Goal: Task Accomplishment & Management: Complete application form

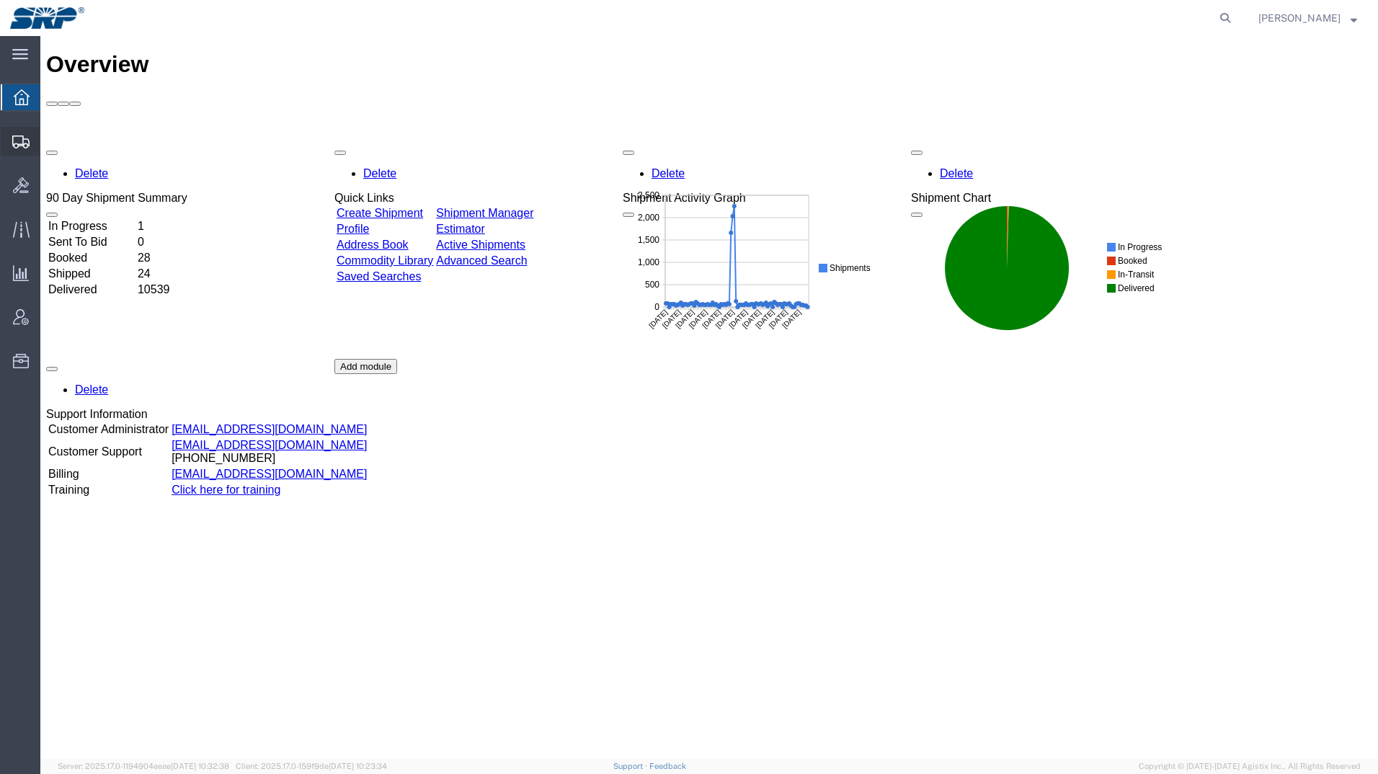
click at [21, 145] on icon at bounding box center [20, 142] width 17 height 13
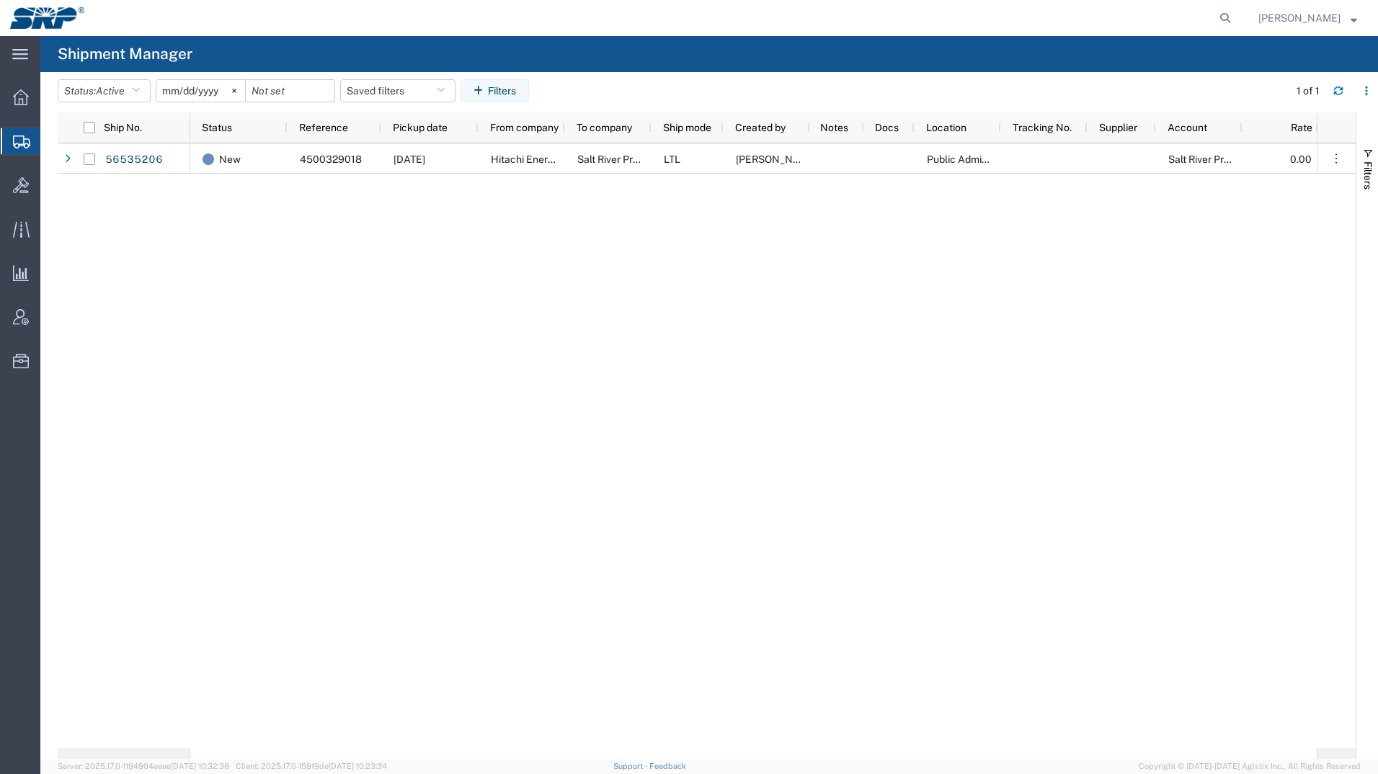
click at [0, 0] on span "Create Shipment" at bounding box center [0, 0] width 0 height 0
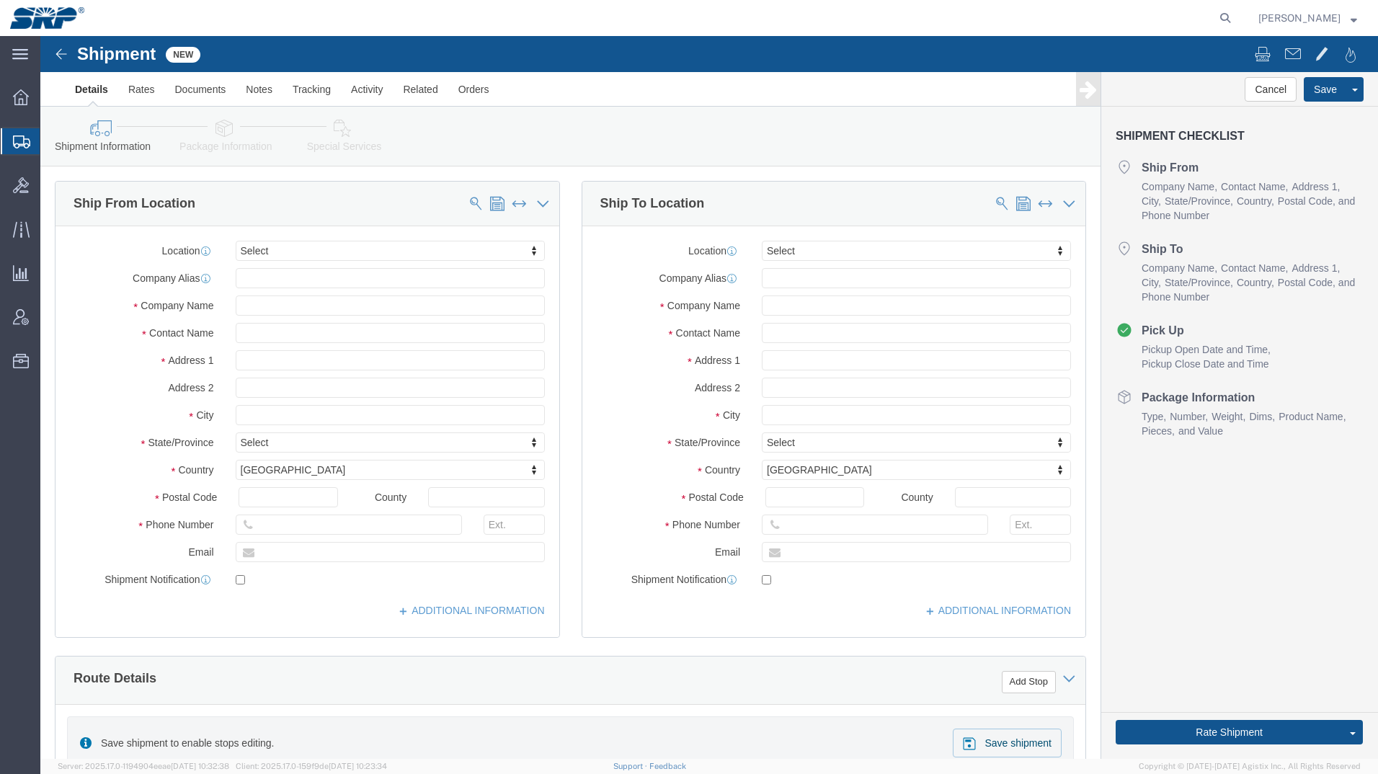
select select
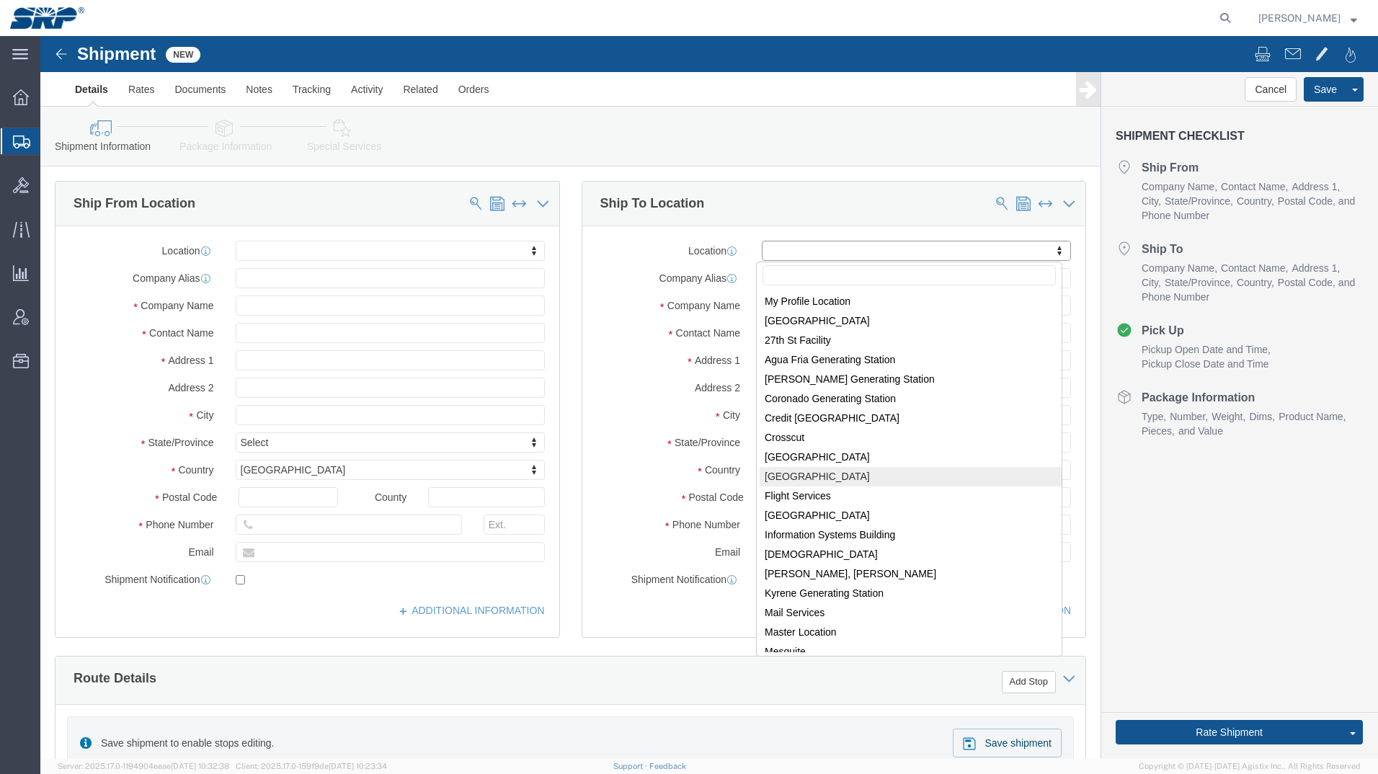
select select "54819"
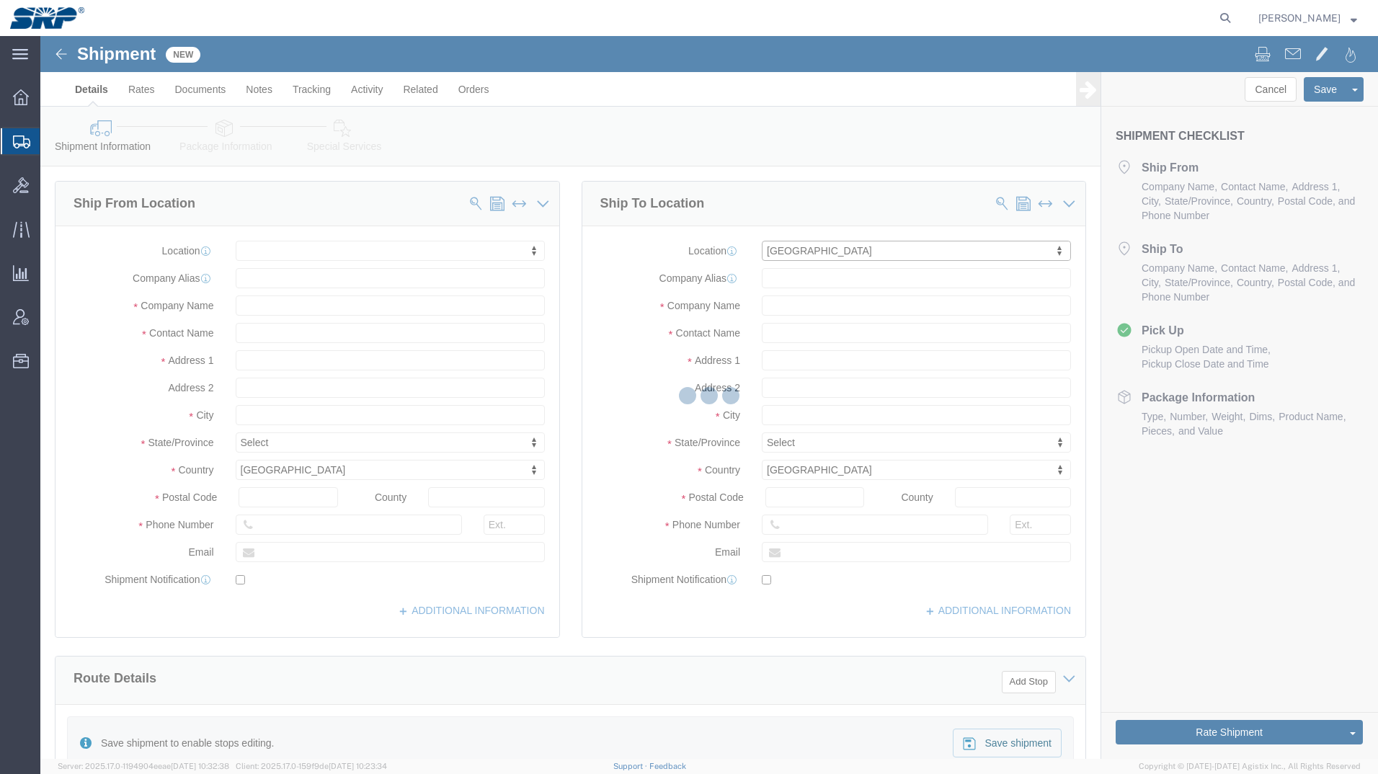
select select "AZ"
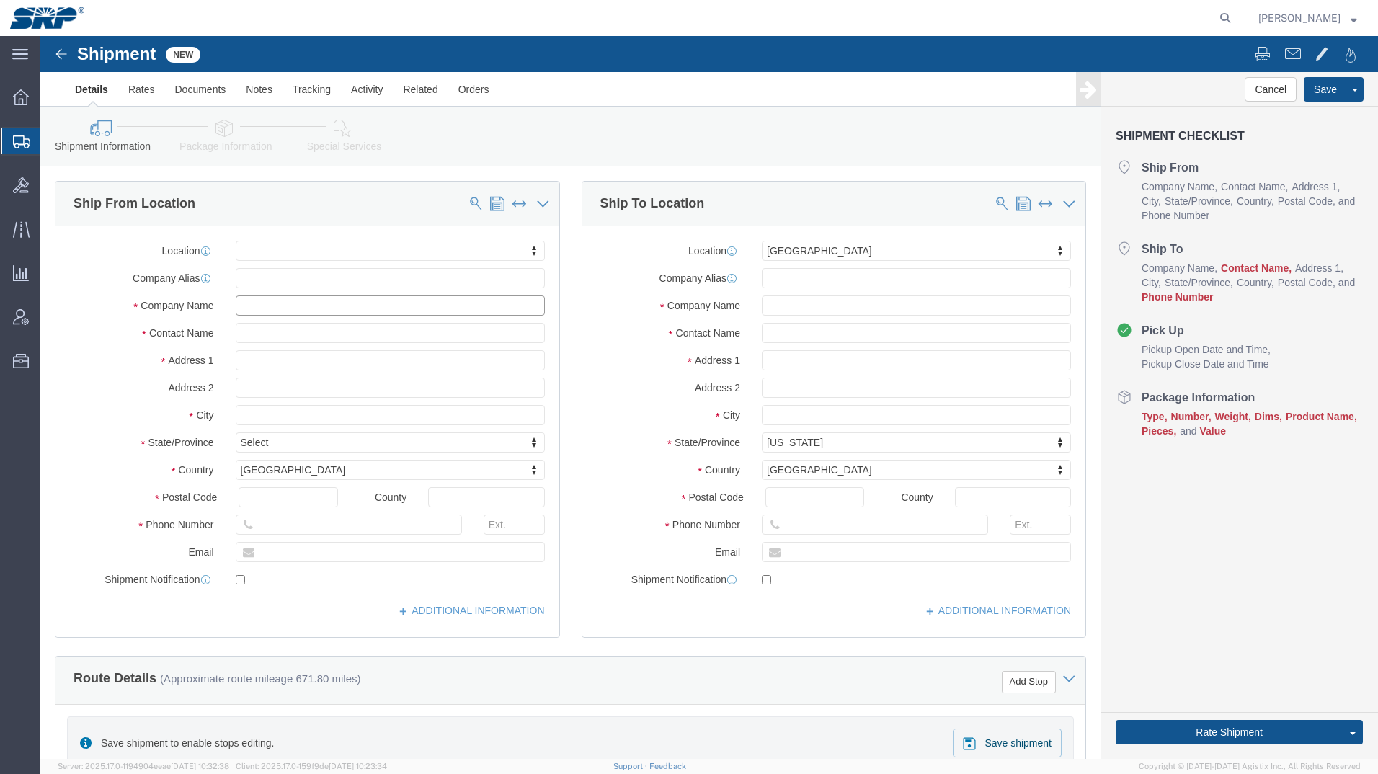
click input "text"
paste input "ABB INC"
type input "ABB INC"
click input "text"
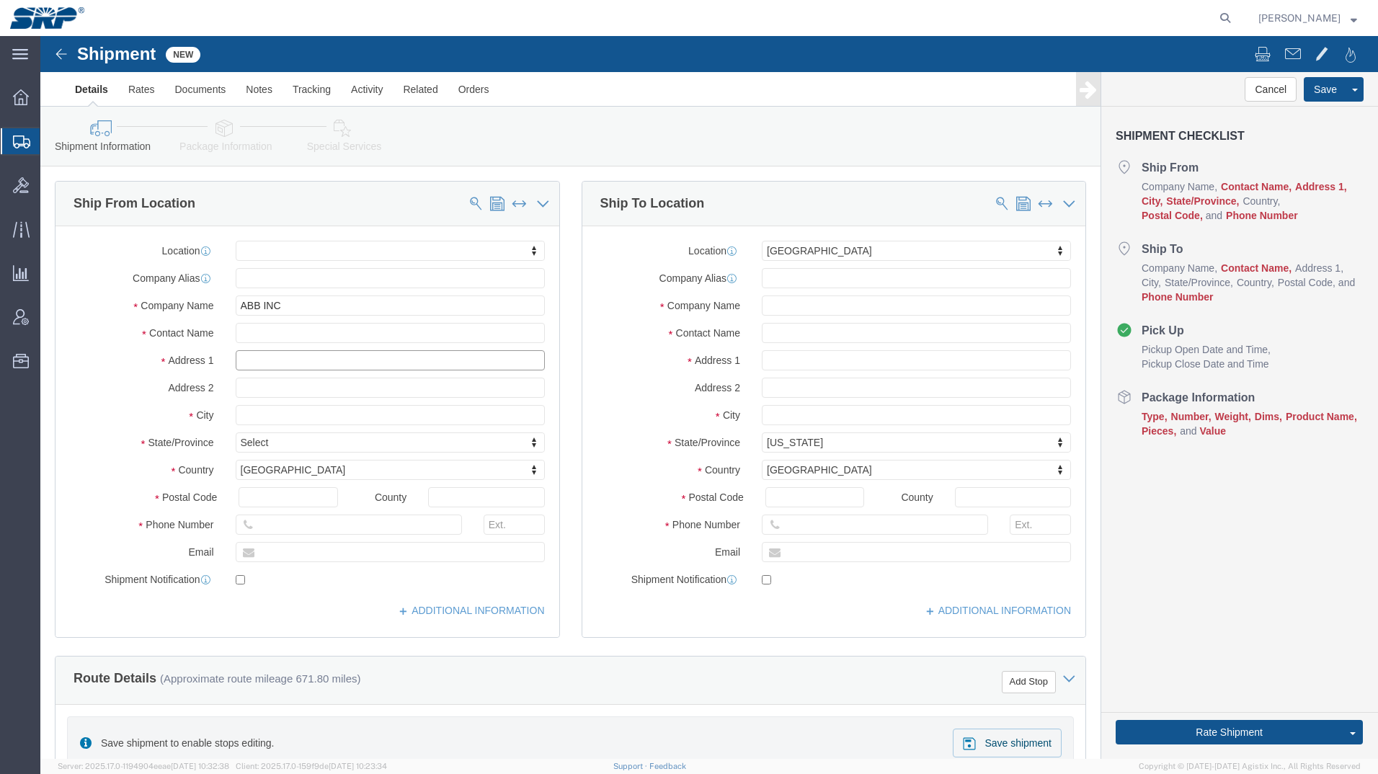
click input "text"
paste input "3022 HWY 43 NORTH"
click input "3022 HWY 43 NORTH"
paste input "Building A"
type input "3022 HWY 43 NORTH Building A"
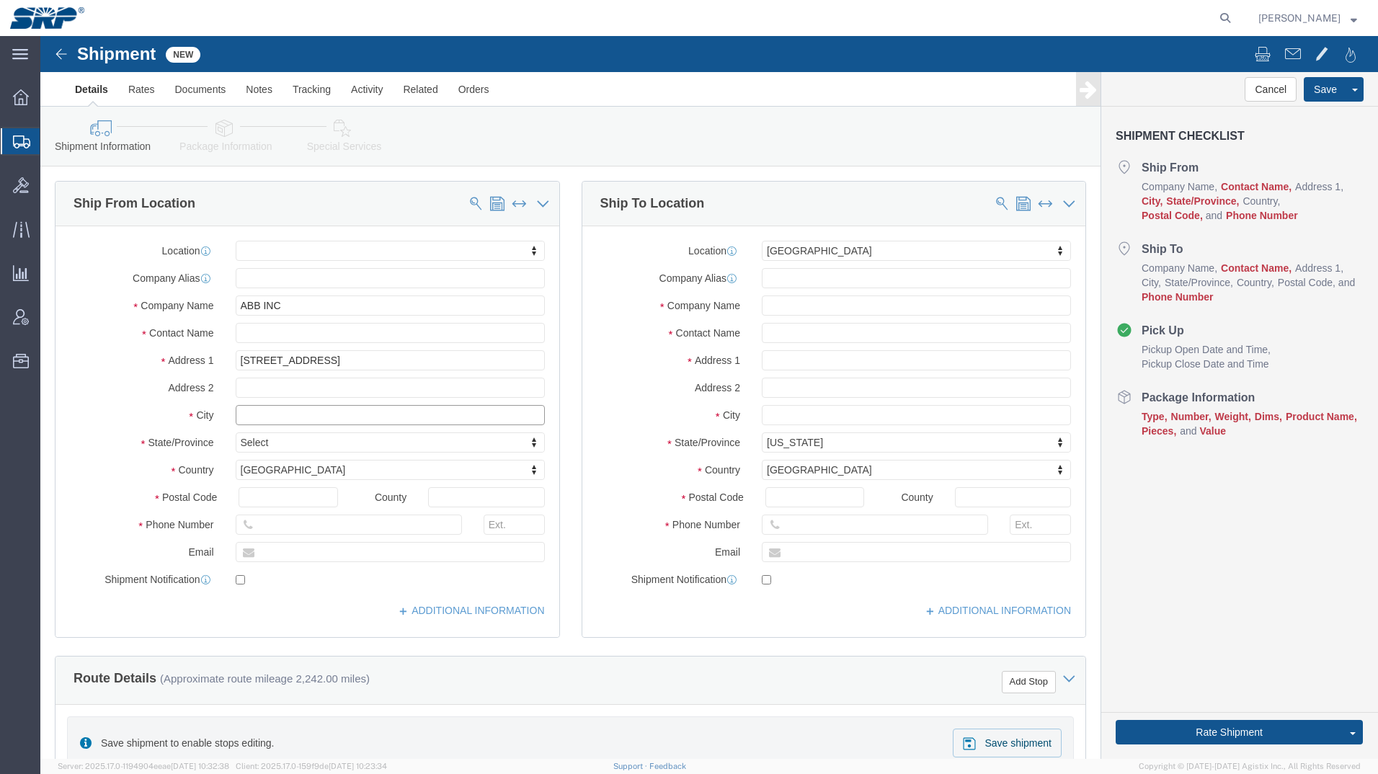
click input "text"
type input "Pinetops"
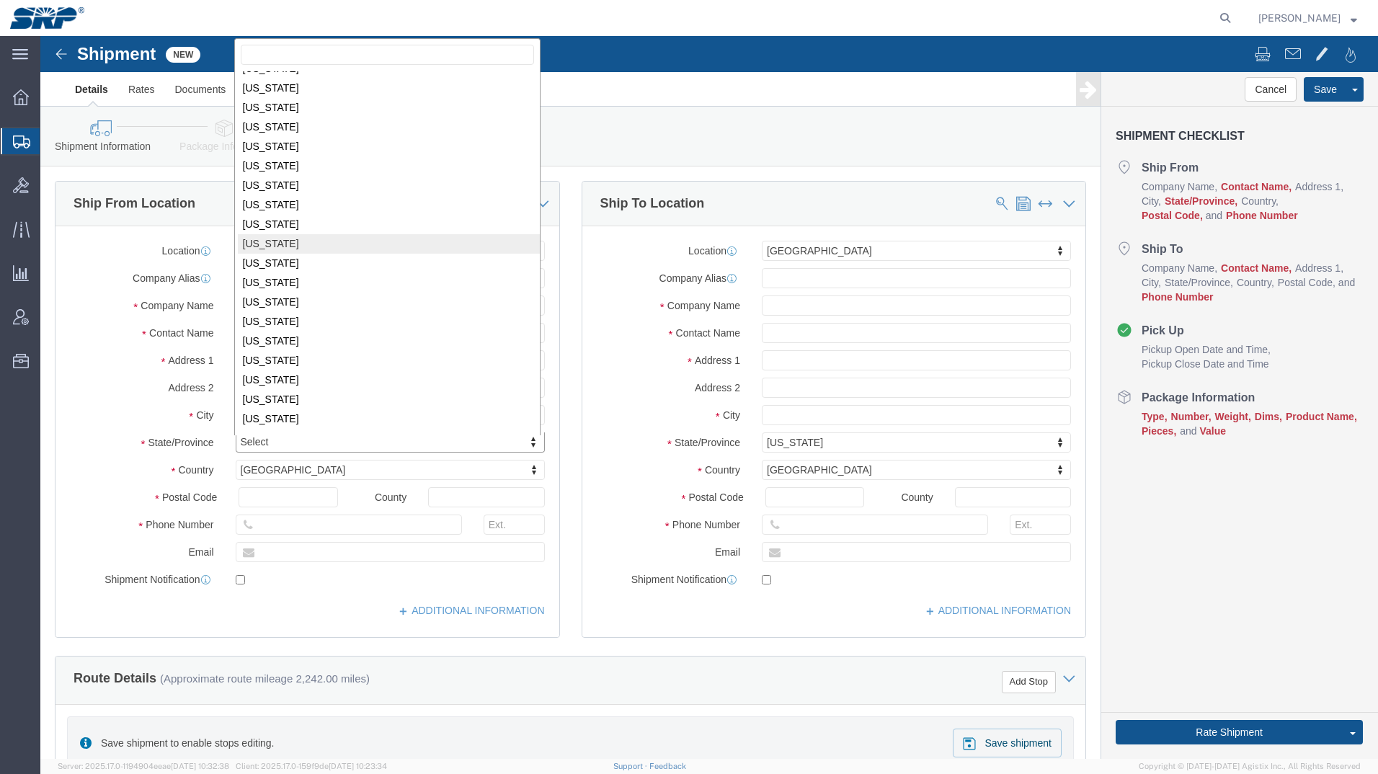
scroll to position [507, 0]
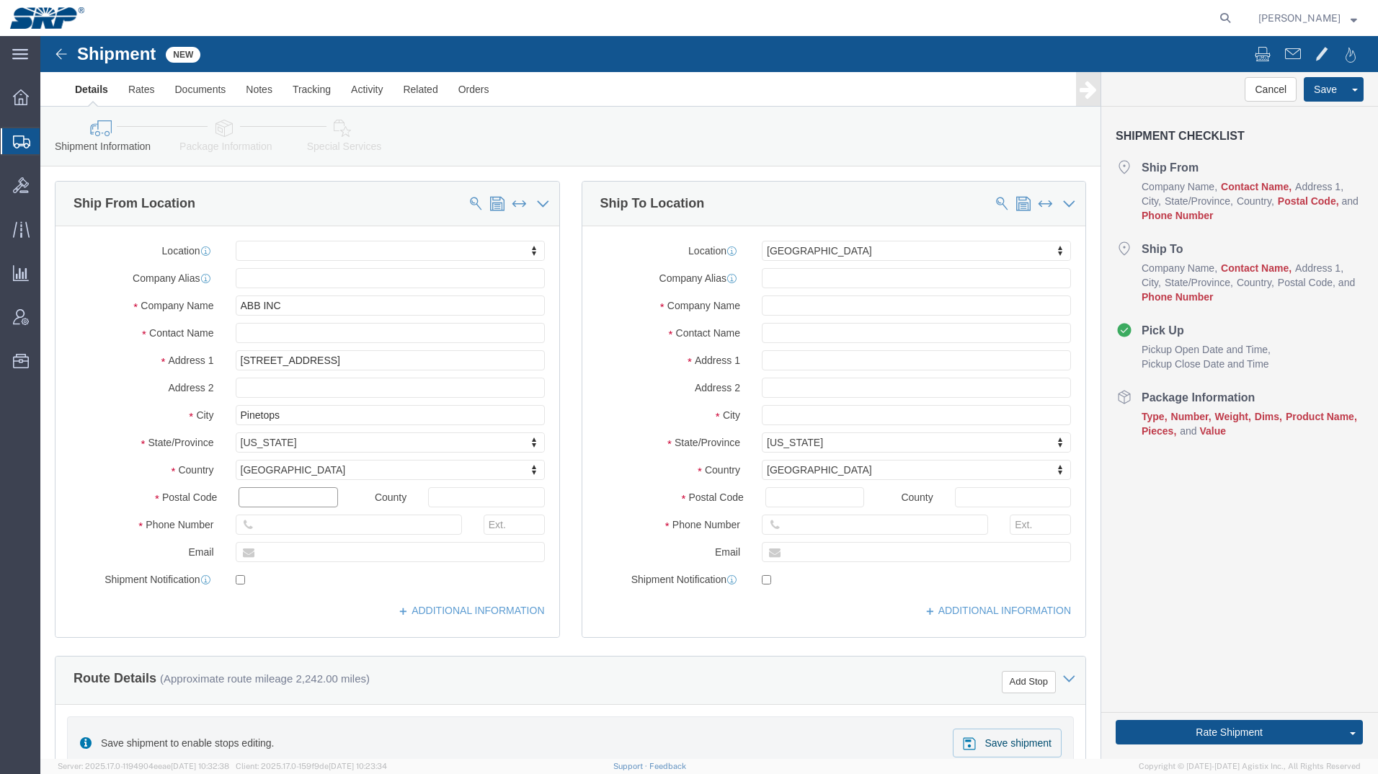
click input "text"
type input "27864"
click input "text"
type input "6022368300"
click input "text"
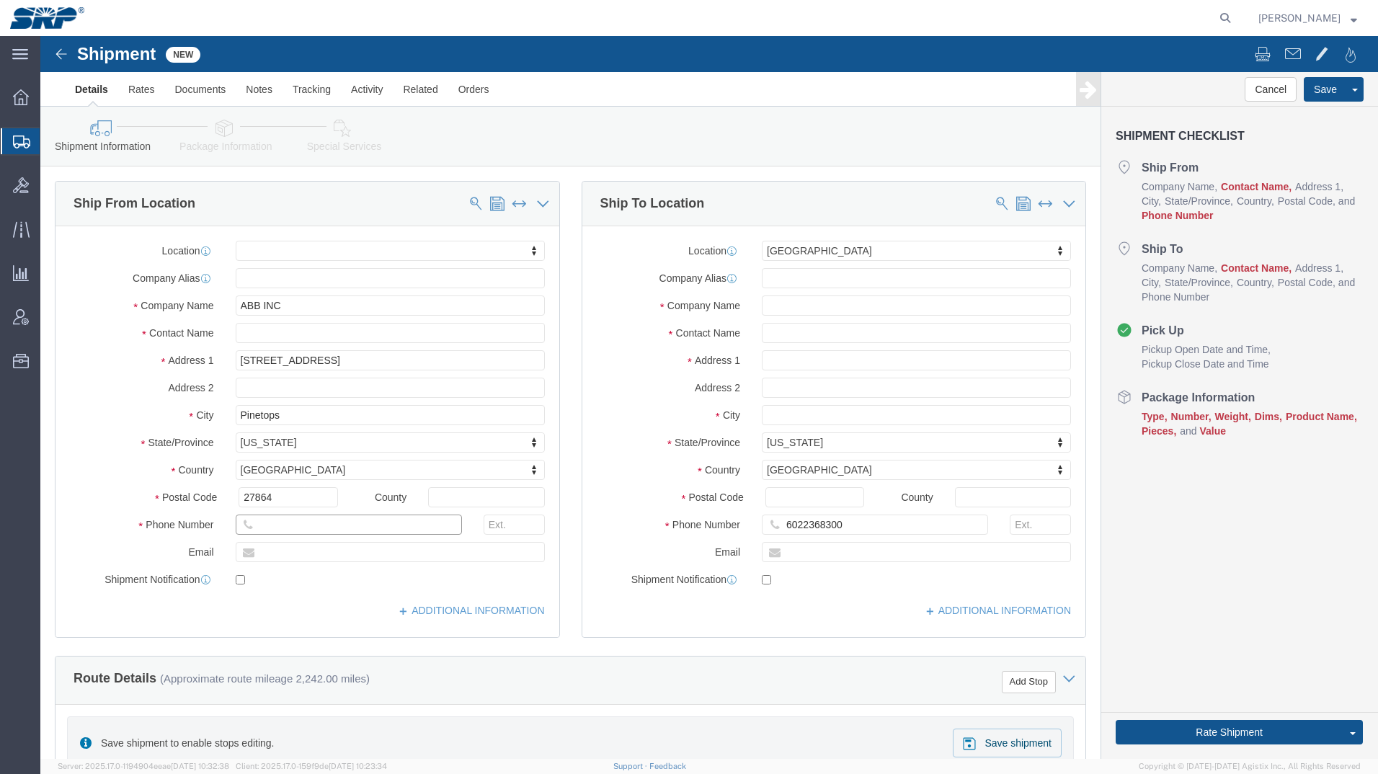
paste input "(252) 827-2121"
type input "(252) 827-2121"
click input "3022 HWY 43 NORTH Building A"
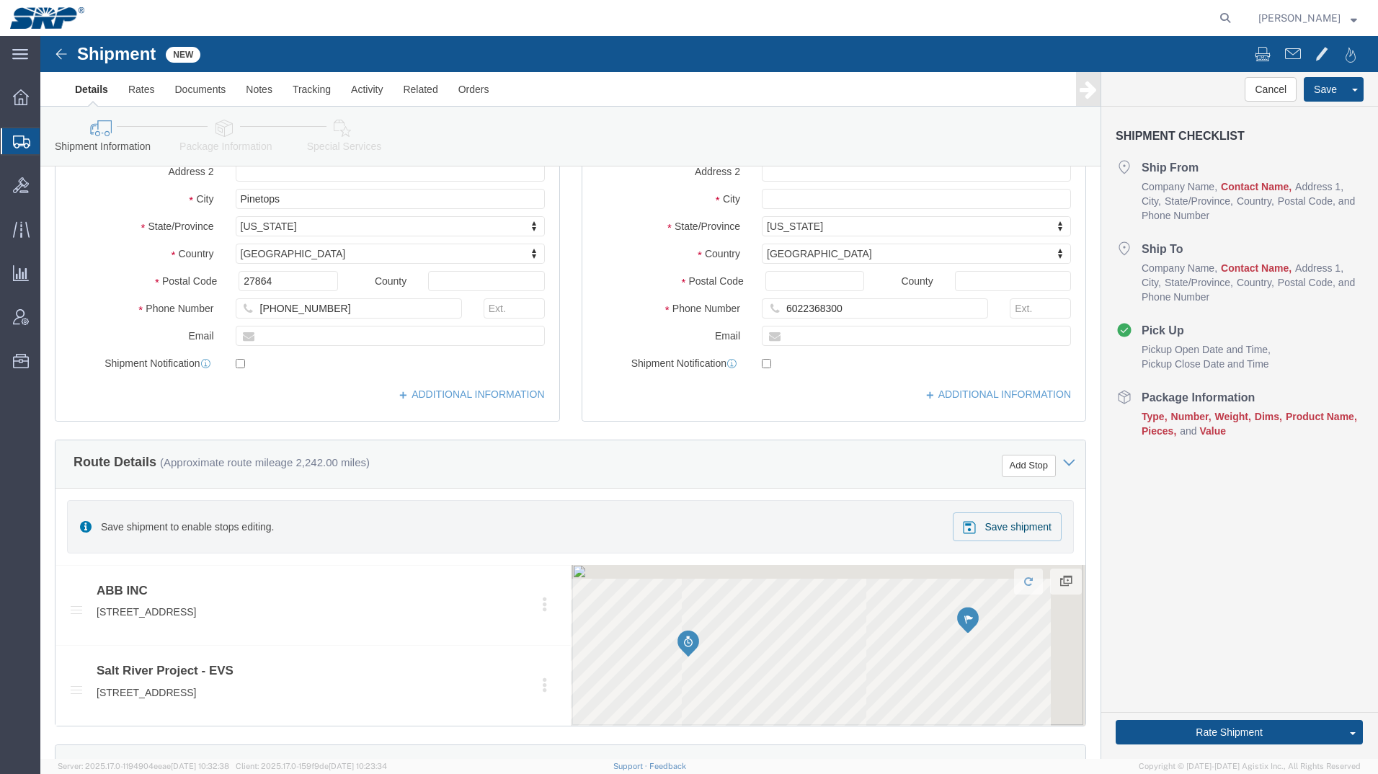
scroll to position [433, 0]
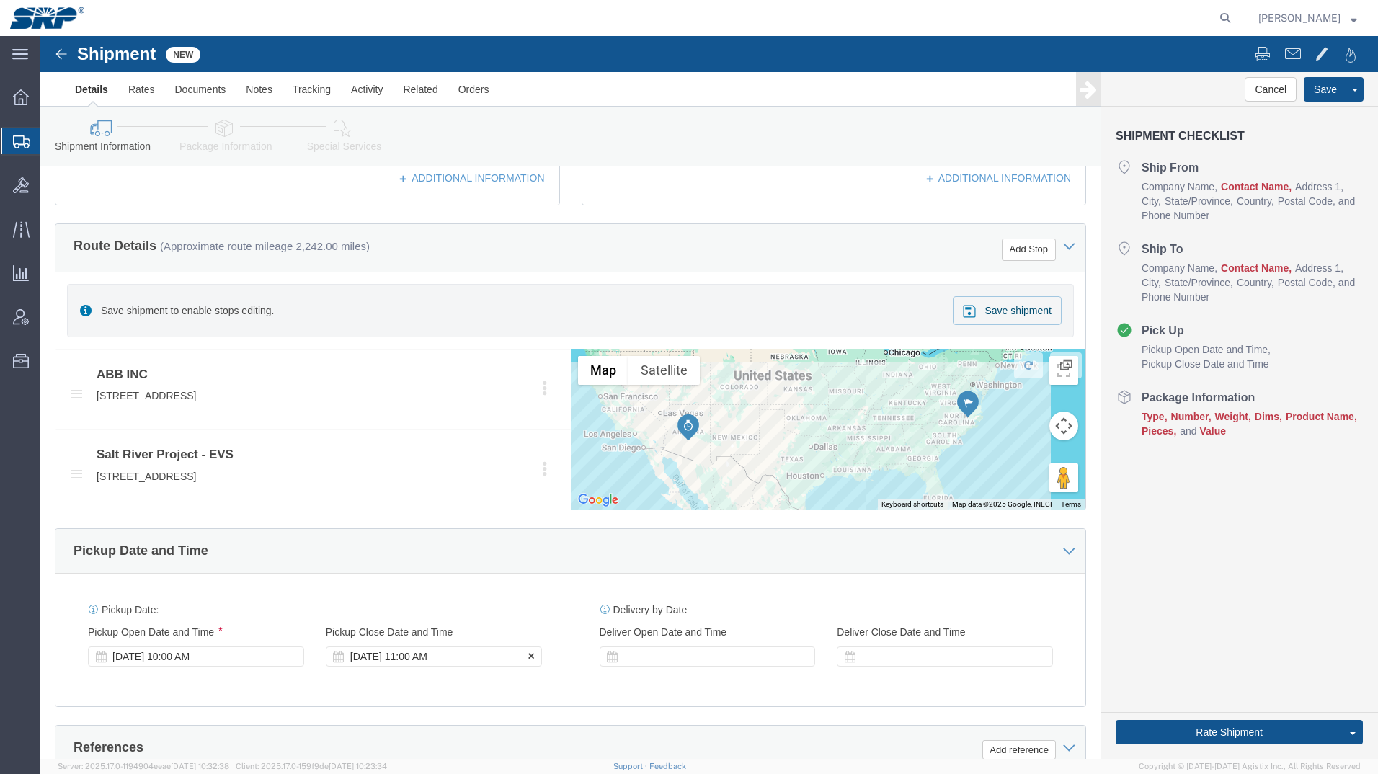
type input "3022 HWY 43 NORTH Building A"
click div "Aug 20 2025 11:00 AM"
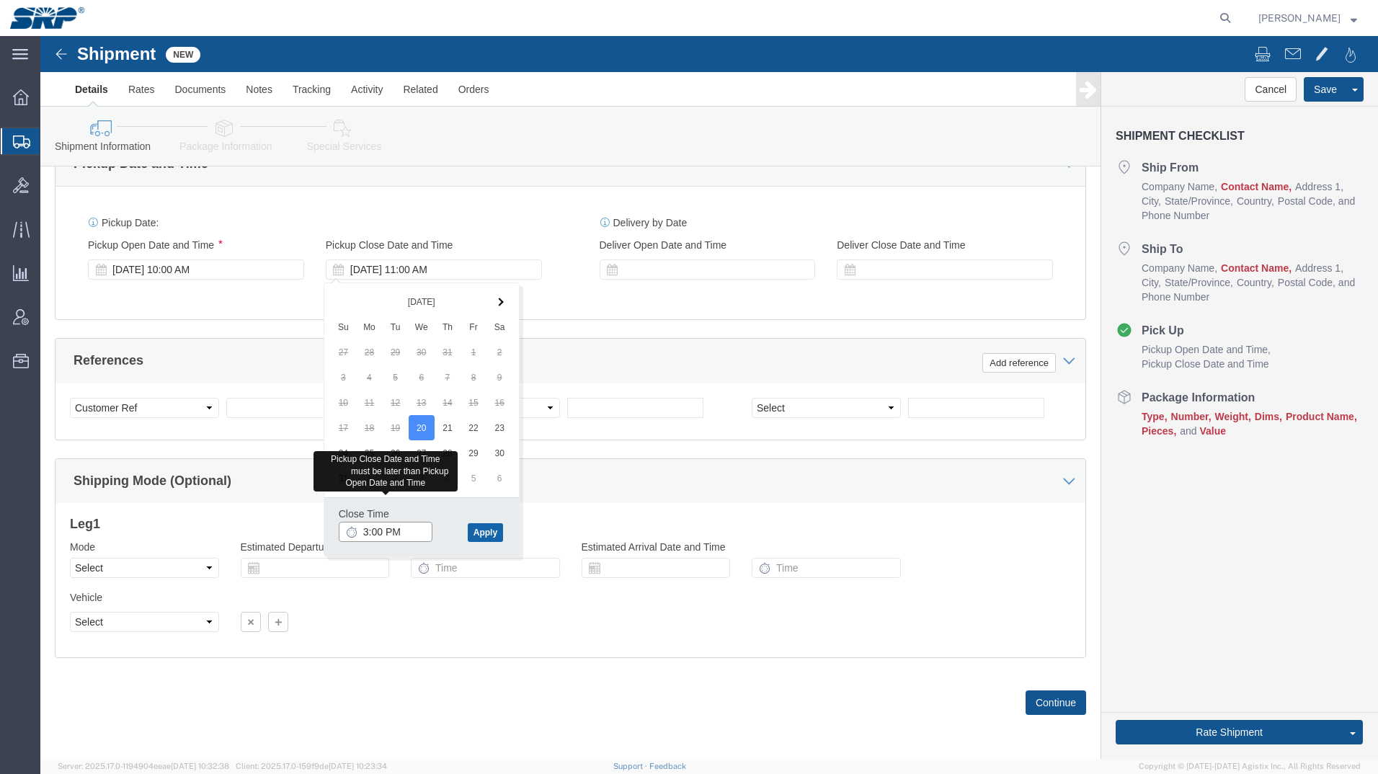
type input "3:00 PM"
click button "Apply"
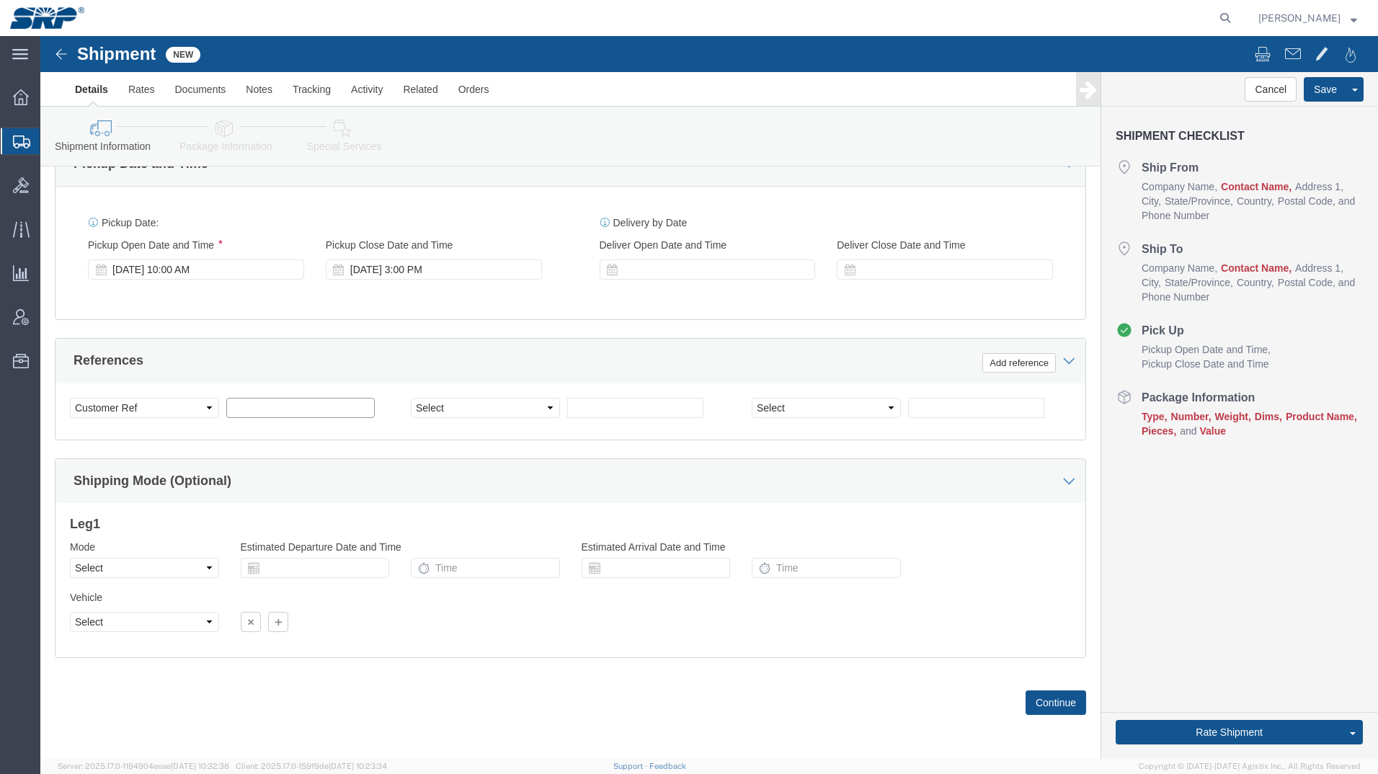
click input "text"
type input "4500339086"
click button "Continue"
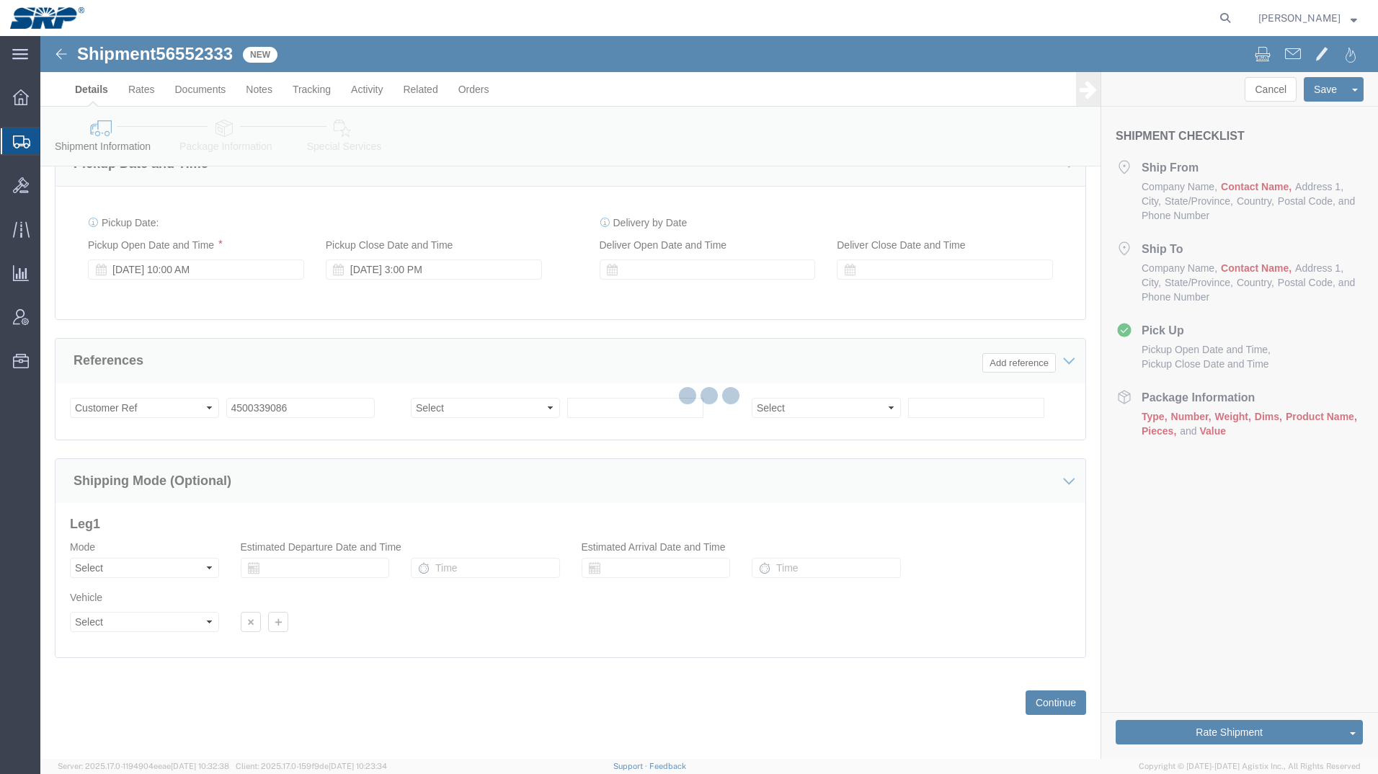
select select "54819"
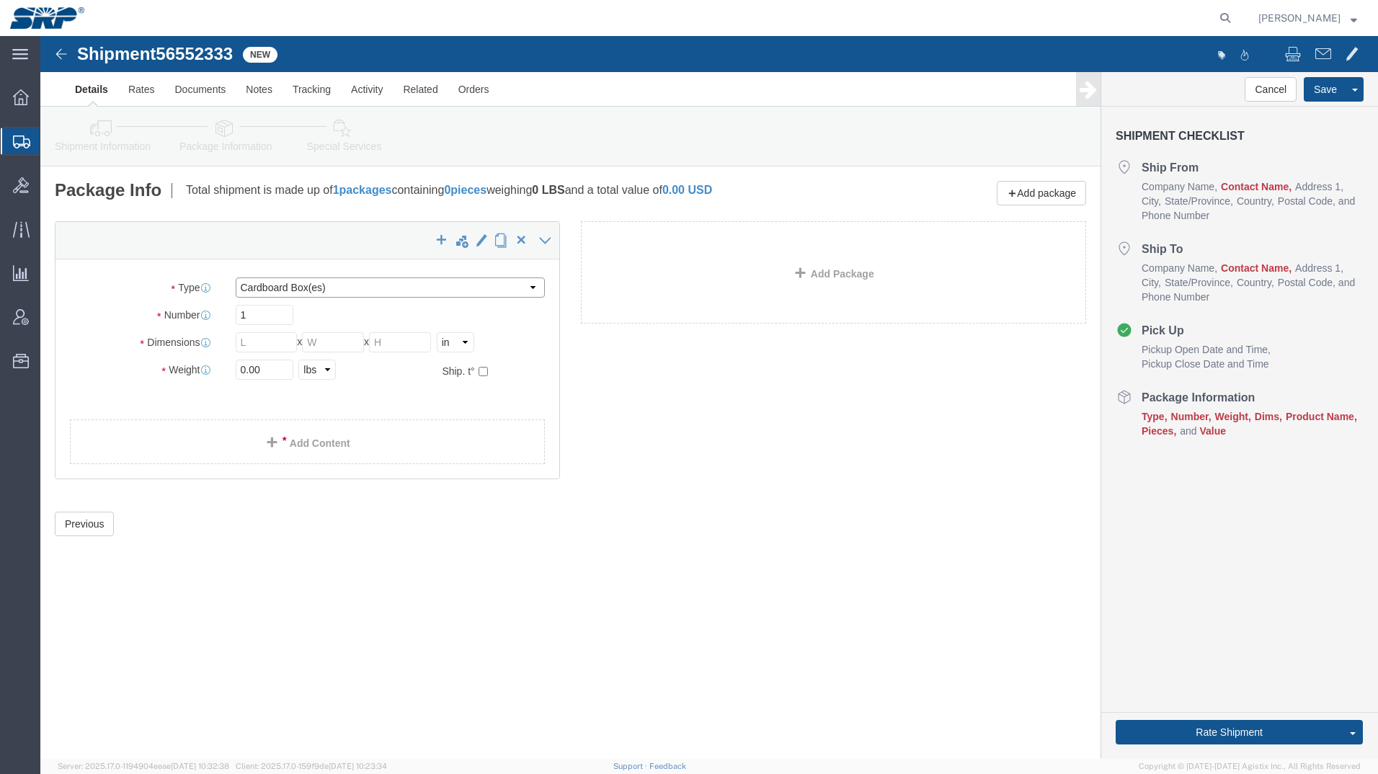
click select "Select Bale(s) Basket(s) Bolt(s) Bottle(s) Buckets Bulk Bundle(s) Can(s) Cardbo…"
select select "CRAT"
click select "Select Bale(s) Basket(s) Bolt(s) Bottle(s) Buckets Bulk Bundle(s) Can(s) Cardbo…"
drag, startPoint x: 217, startPoint y: 280, endPoint x: 52, endPoint y: 234, distance: 171.2
click div "Package Type Select Bale(s) Basket(s) Bolt(s) Bottle(s) Buckets Bulk Bundle(s) …"
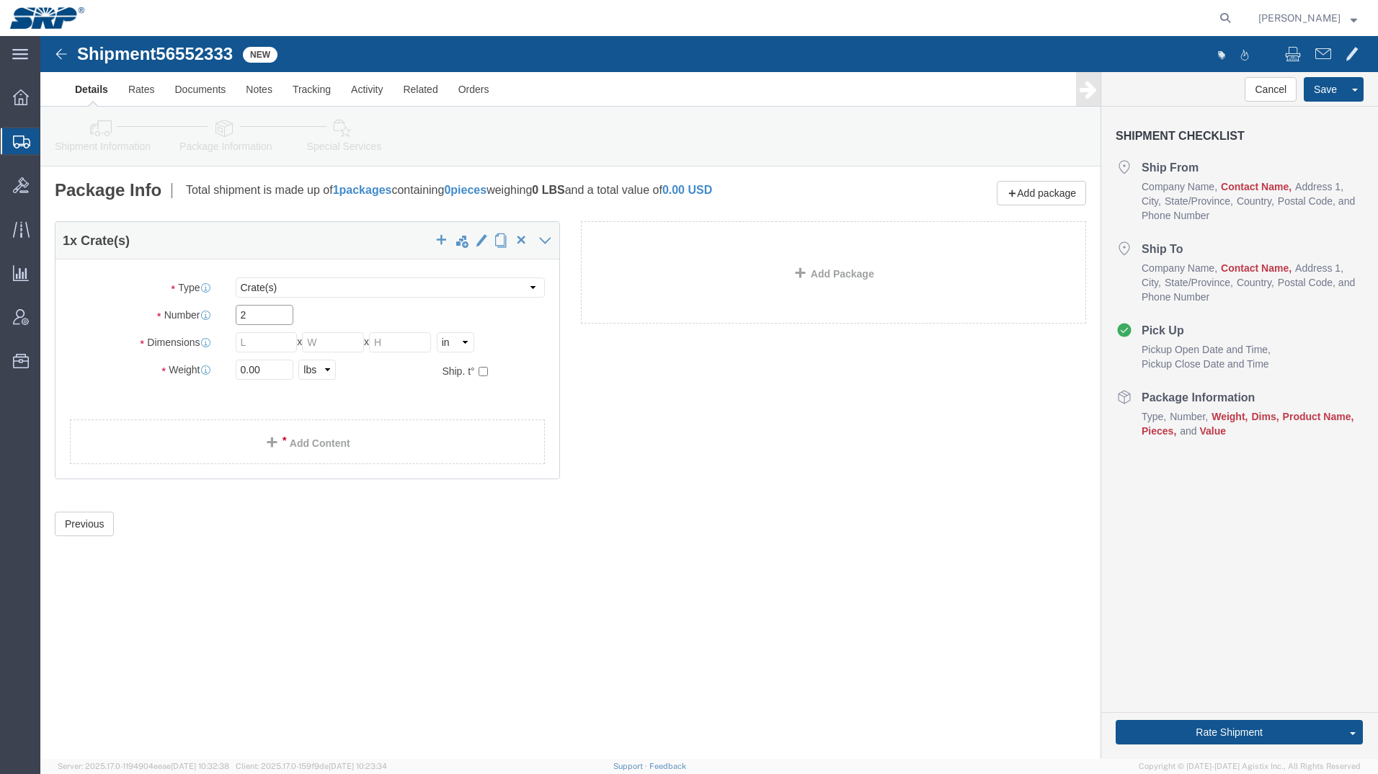
type input "2"
drag, startPoint x: 227, startPoint y: 300, endPoint x: 161, endPoint y: 300, distance: 65.6
click div "Dimensions Separate dimensions for each package, Length x Width x Height Length…"
type input "46"
type input "44"
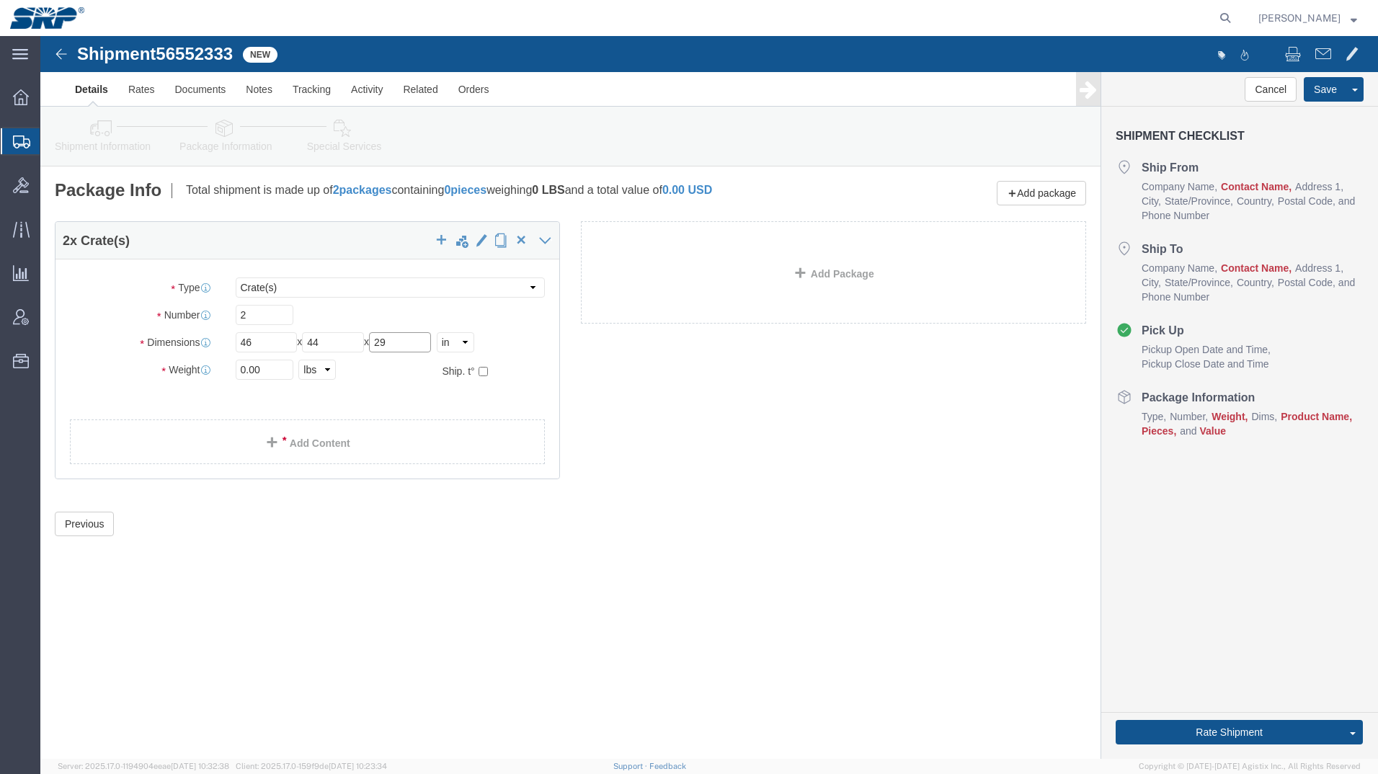
type input "29"
drag, startPoint x: 230, startPoint y: 344, endPoint x: 146, endPoint y: 296, distance: 96.2
click div "Package Type Select Bale(s) Basket(s) Bolt(s) Bottle(s) Buckets Bulk Bundle(s) …"
type input "1290"
click link "Add Content"
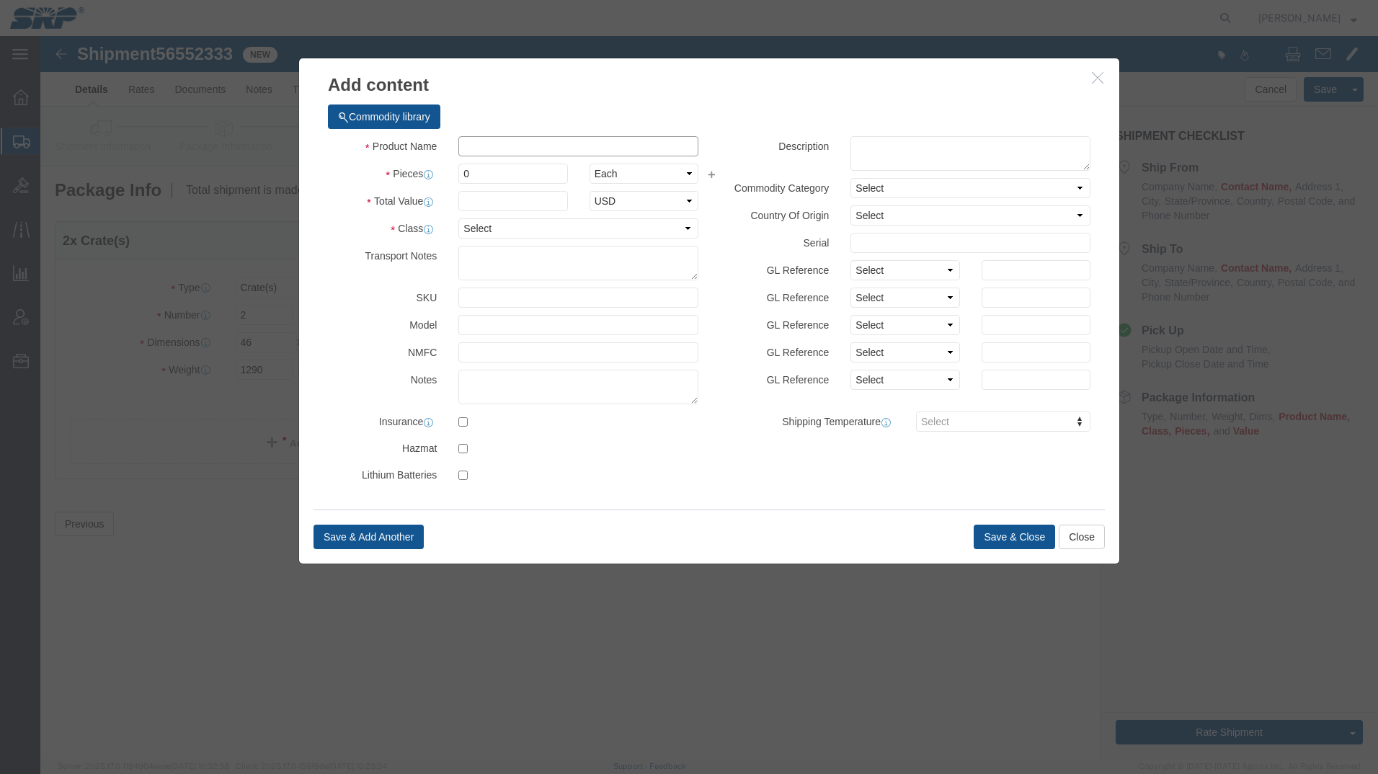
click input "text"
type input "Transformers"
drag, startPoint x: 452, startPoint y: 136, endPoint x: 296, endPoint y: 112, distance: 157.5
click div "Product Name Transformers Pieces 0 Select Bag Barrels 100Board Feet Bottle Box …"
type input "2"
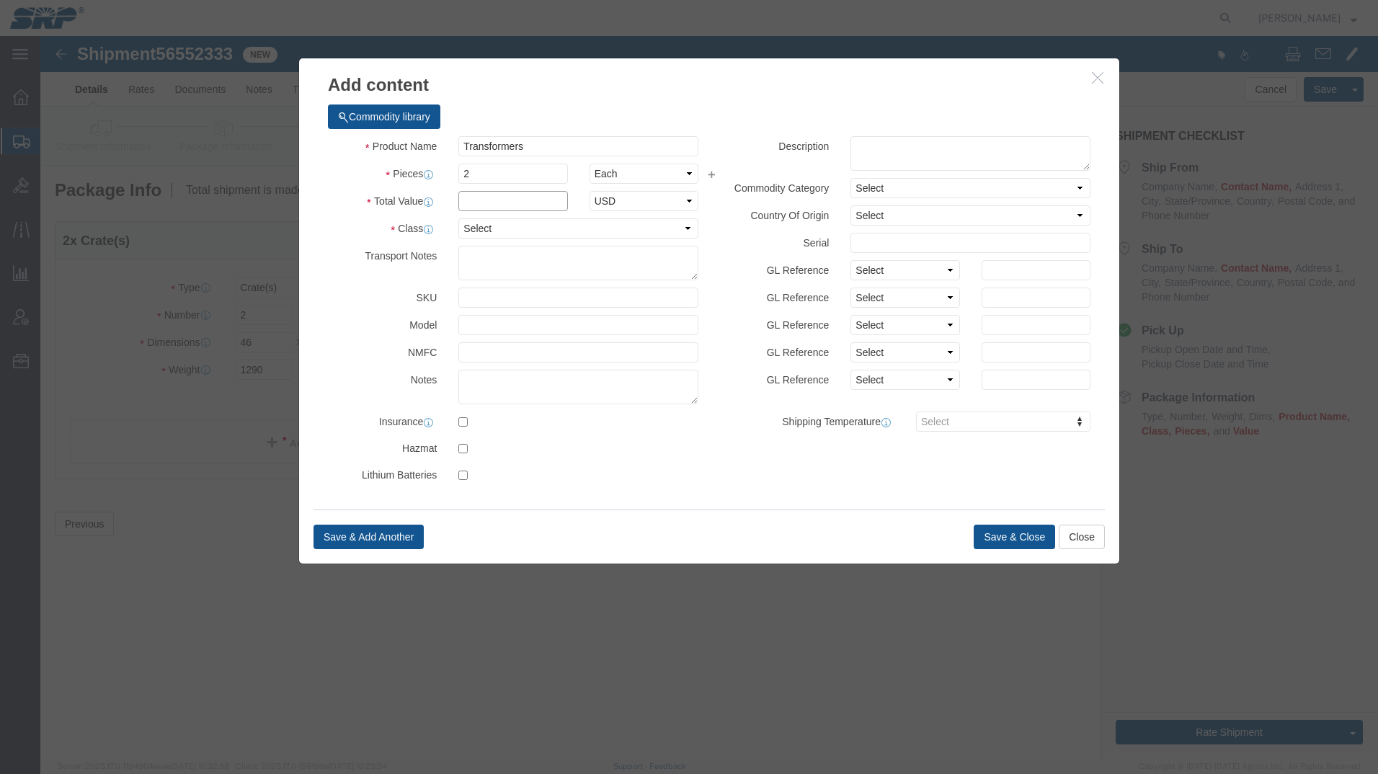
click input "text"
type input "25000"
click select "Select 50 55 60 65 70 85 92.5 100 125 175 250 300 400"
select select "70"
click select "Select 50 55 60 65 70 85 92.5 100 125 175 250 300 400"
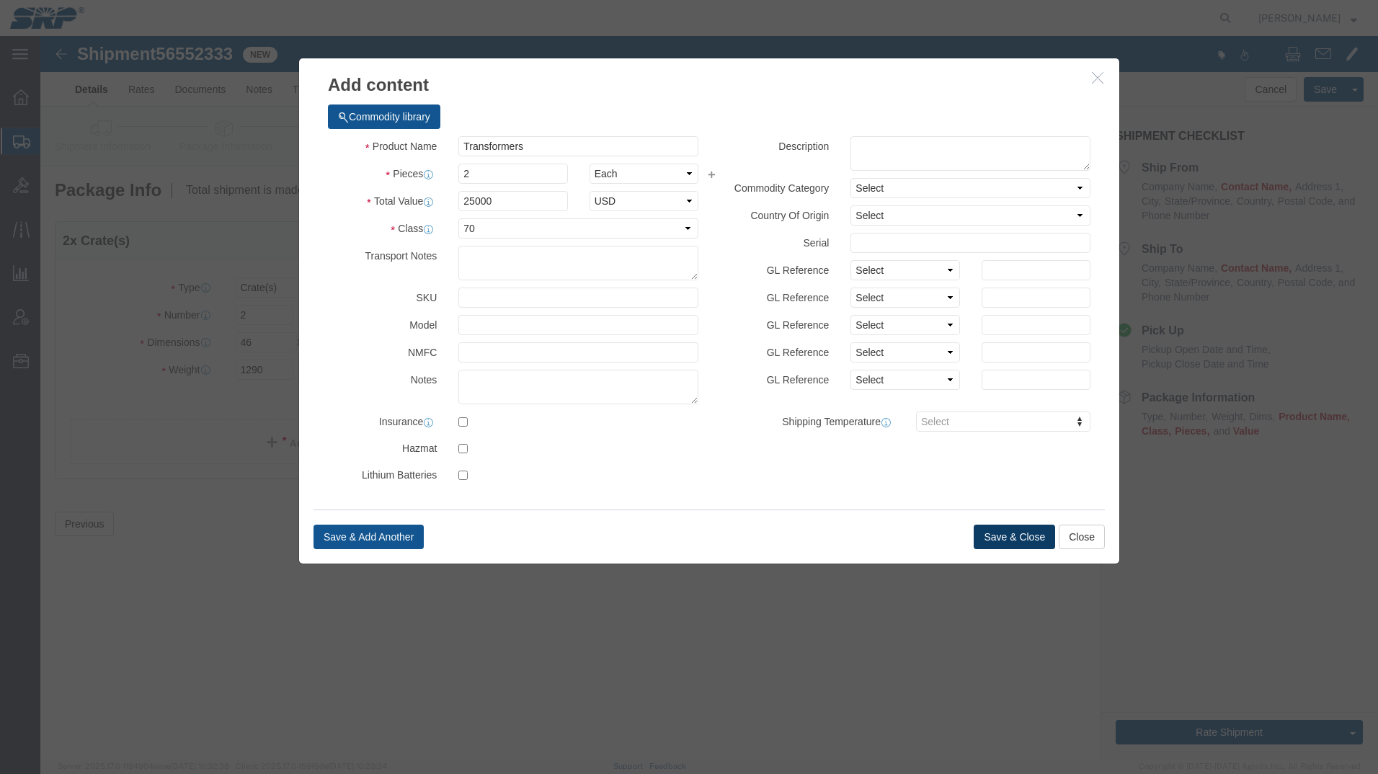
click button "Save & Close"
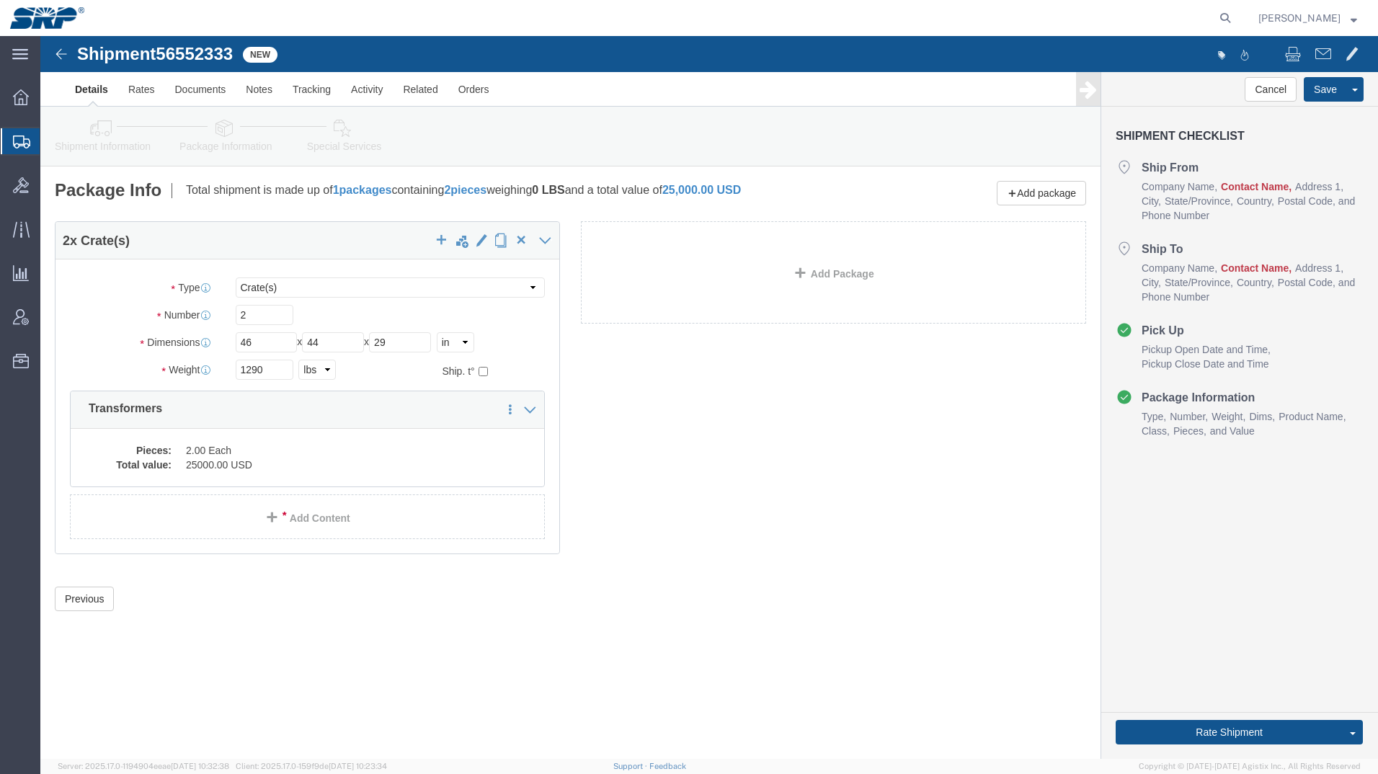
click link "Special Services"
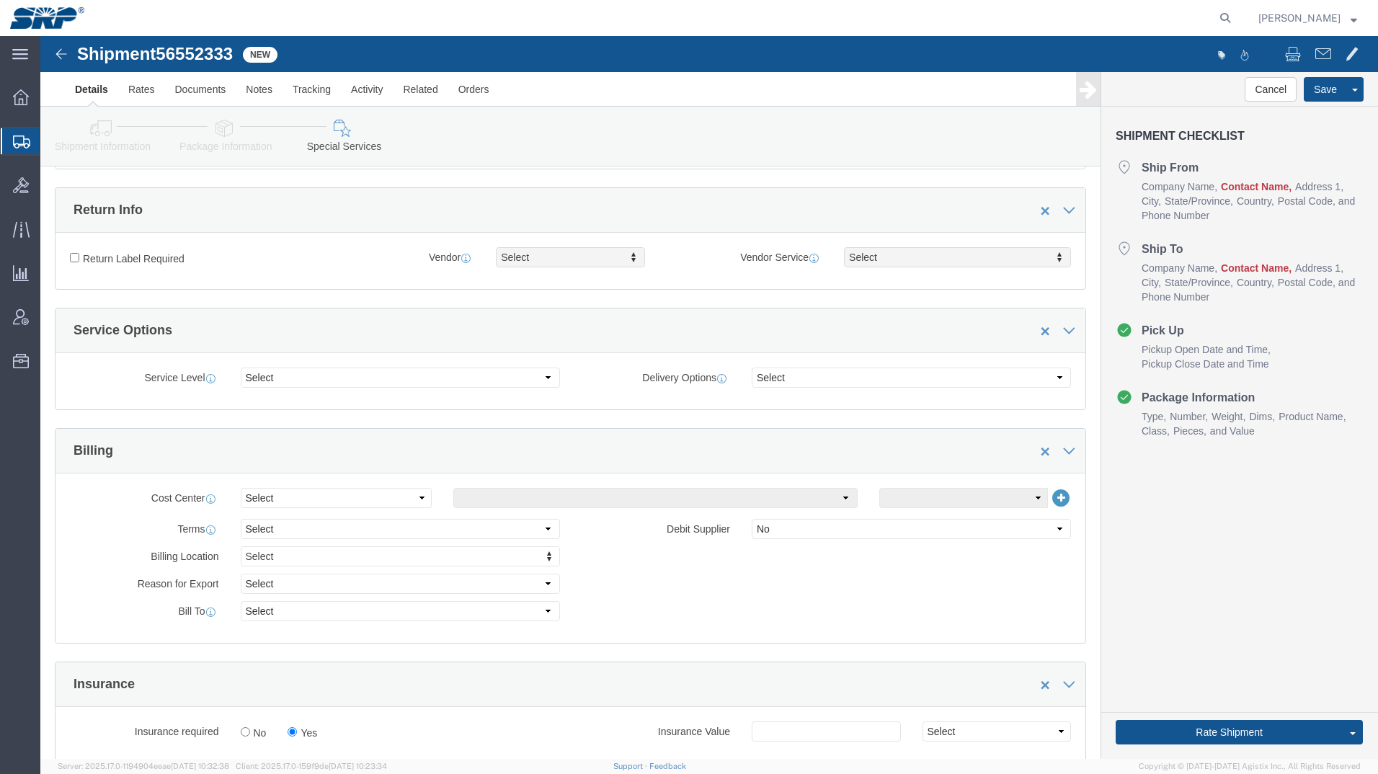
scroll to position [505, 0]
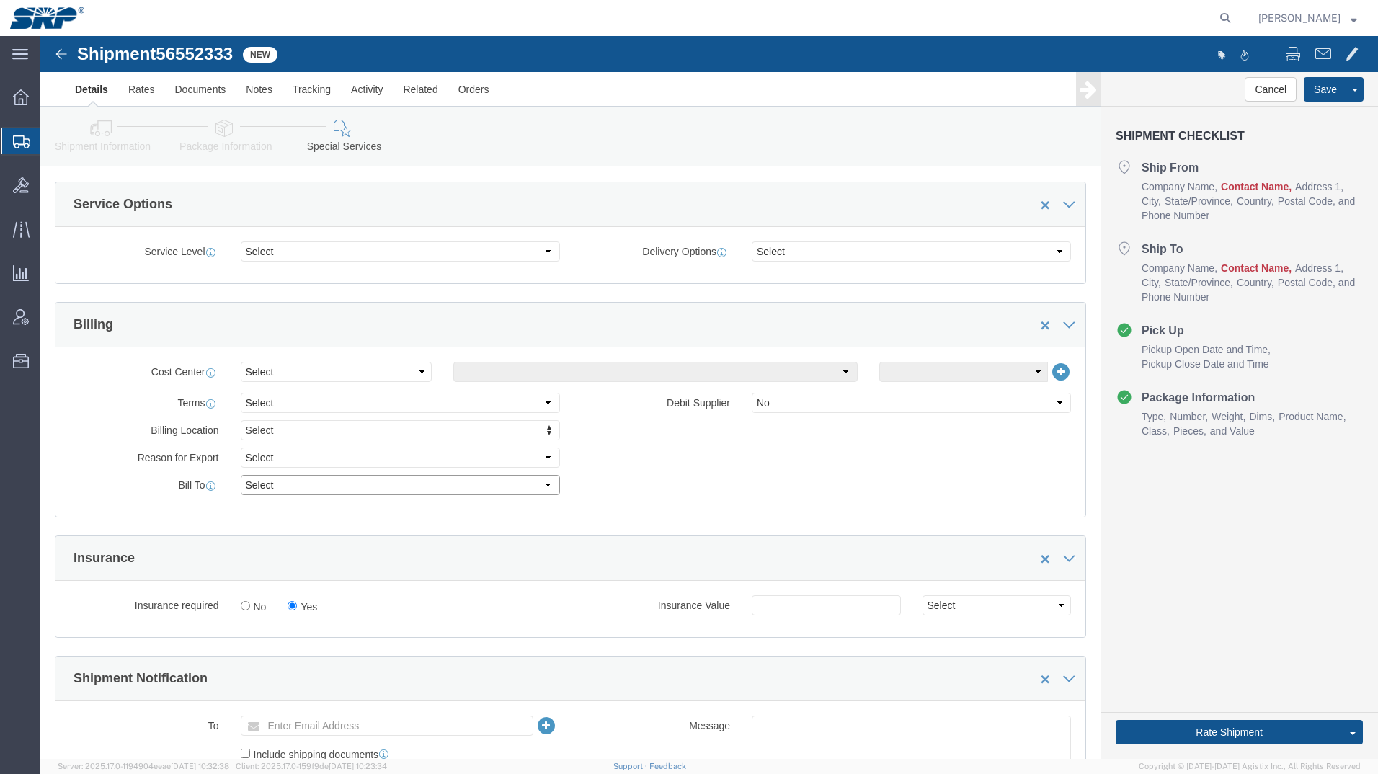
click select "Select Recipient Account Sender/Shipper Third Party Account"
select select "RCPN"
click select "Select Recipient Account Sender/Shipper Third Party Account"
type input "Salt River Project"
type input "7050 E University Dr"
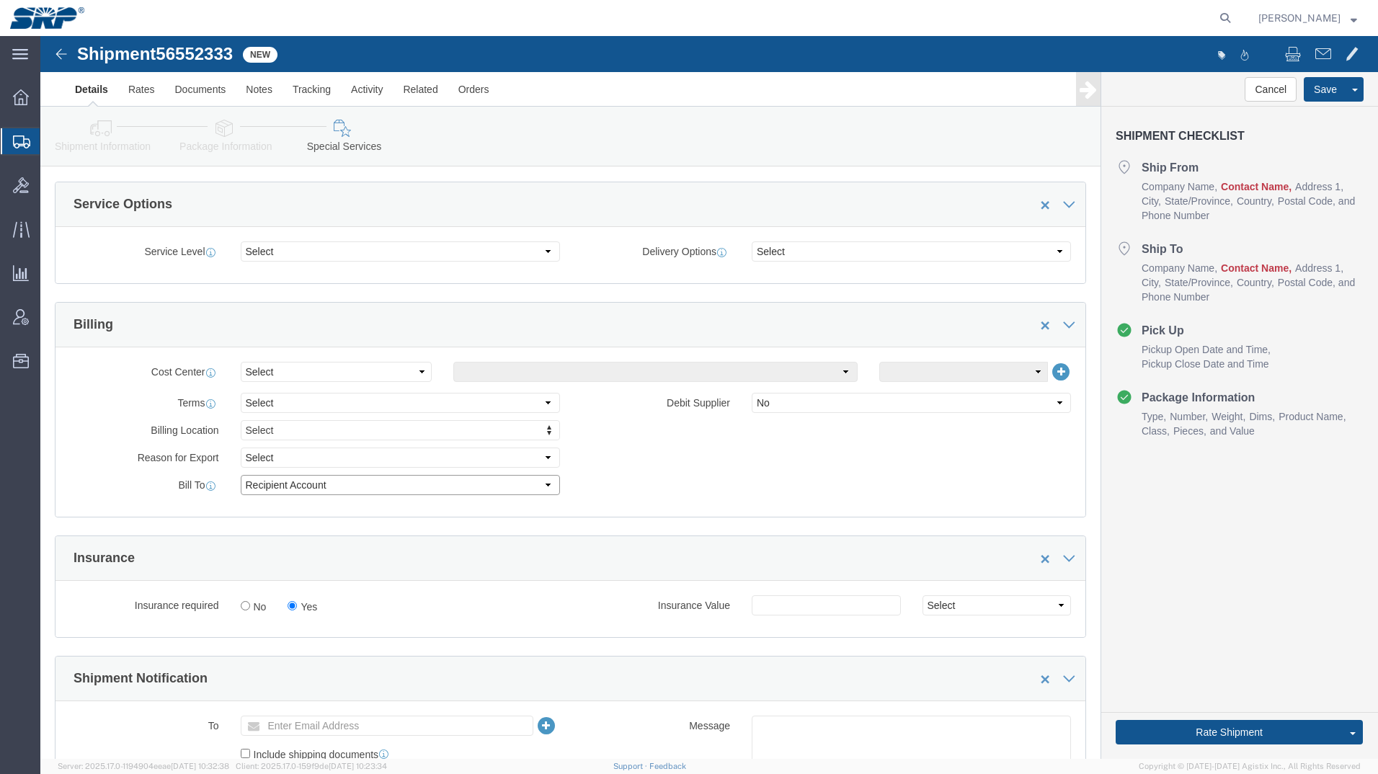
select select "US"
select select "AZ"
type input "6022368300"
type input "Mesa"
type input "85207"
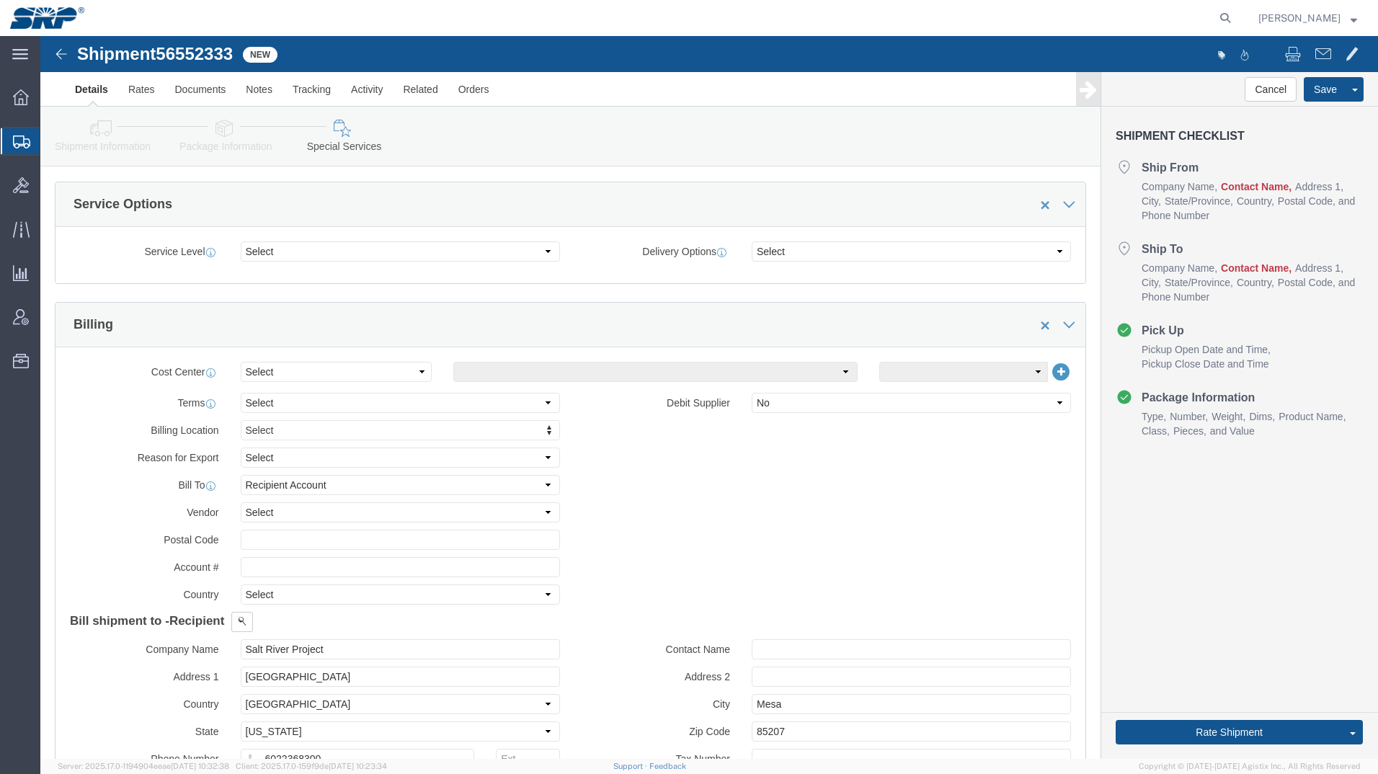
click icon
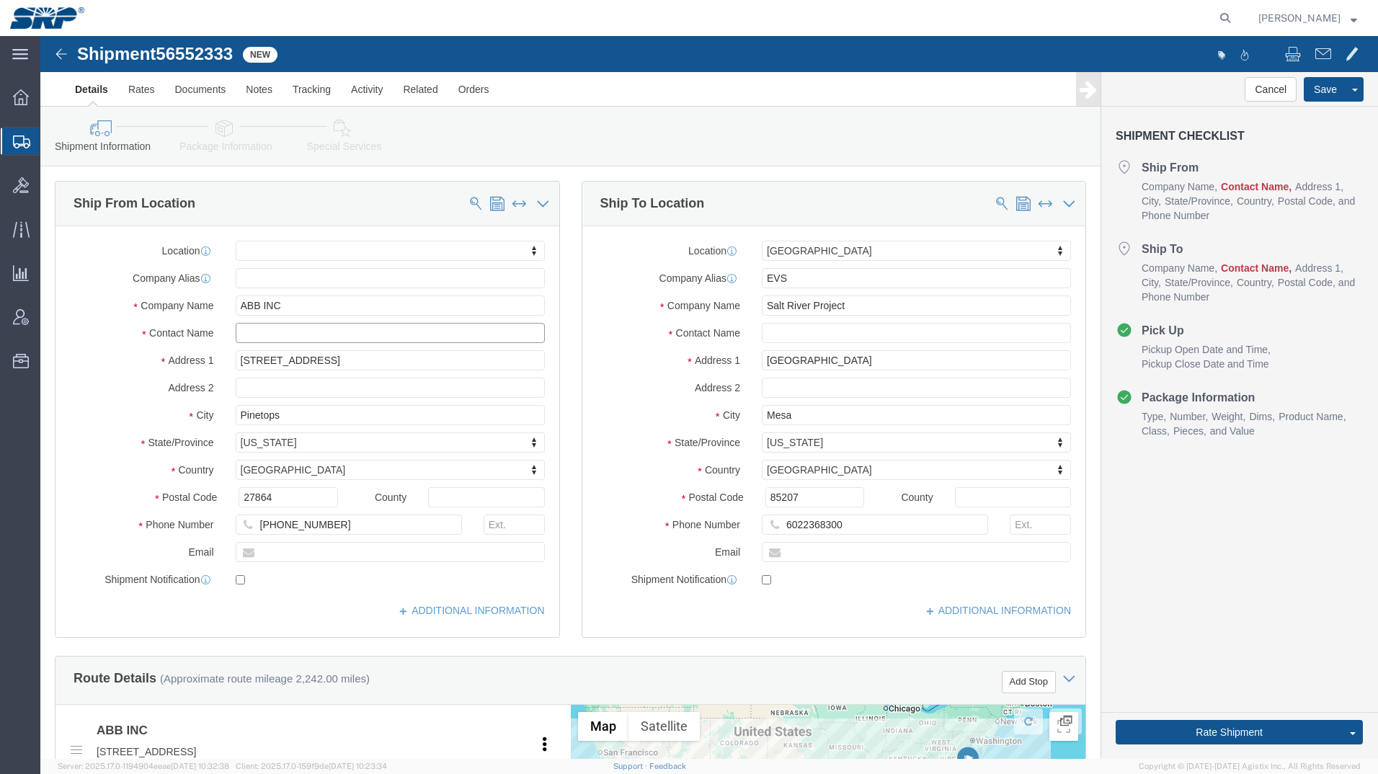
click input "text"
paste input "ANASTASIA SHOULDERS"
type input "ANASTASIA SHOULDERS"
click input "text"
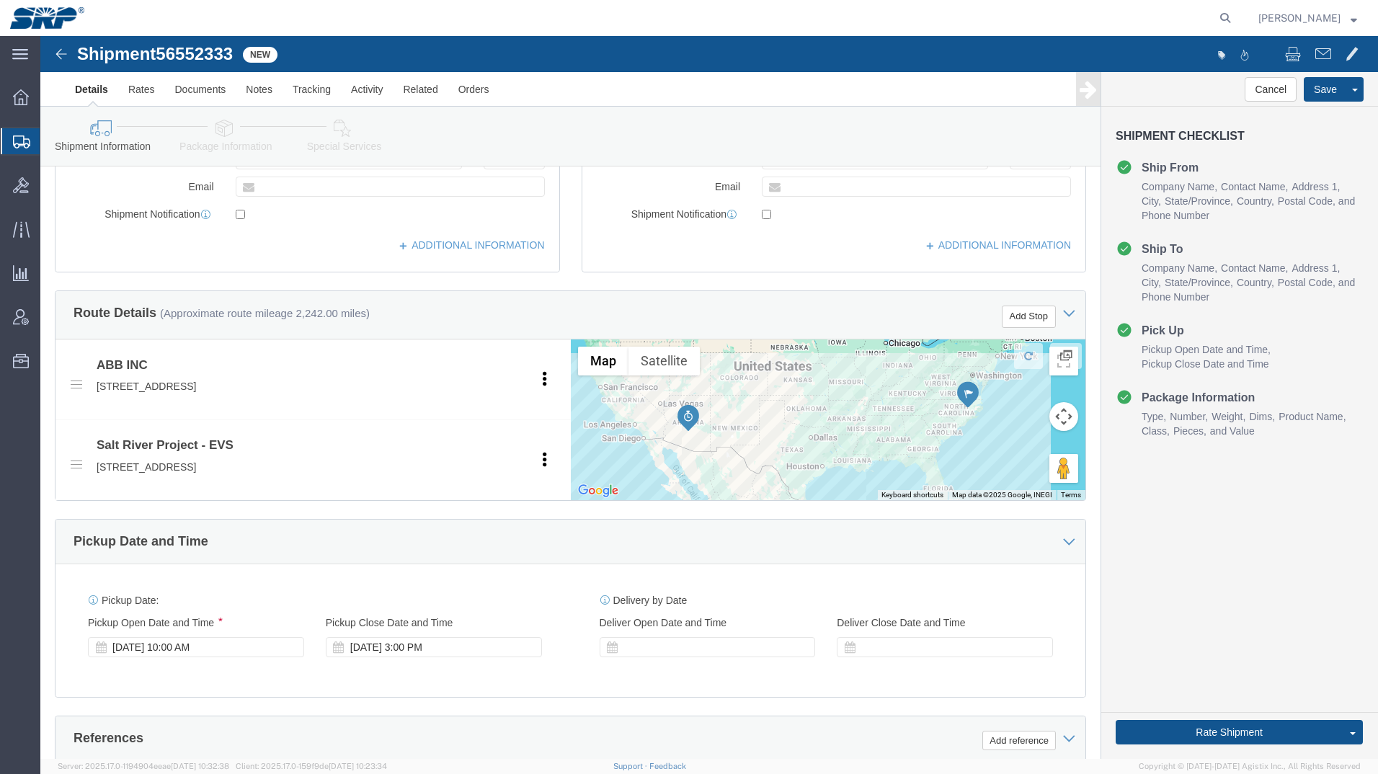
scroll to position [743, 0]
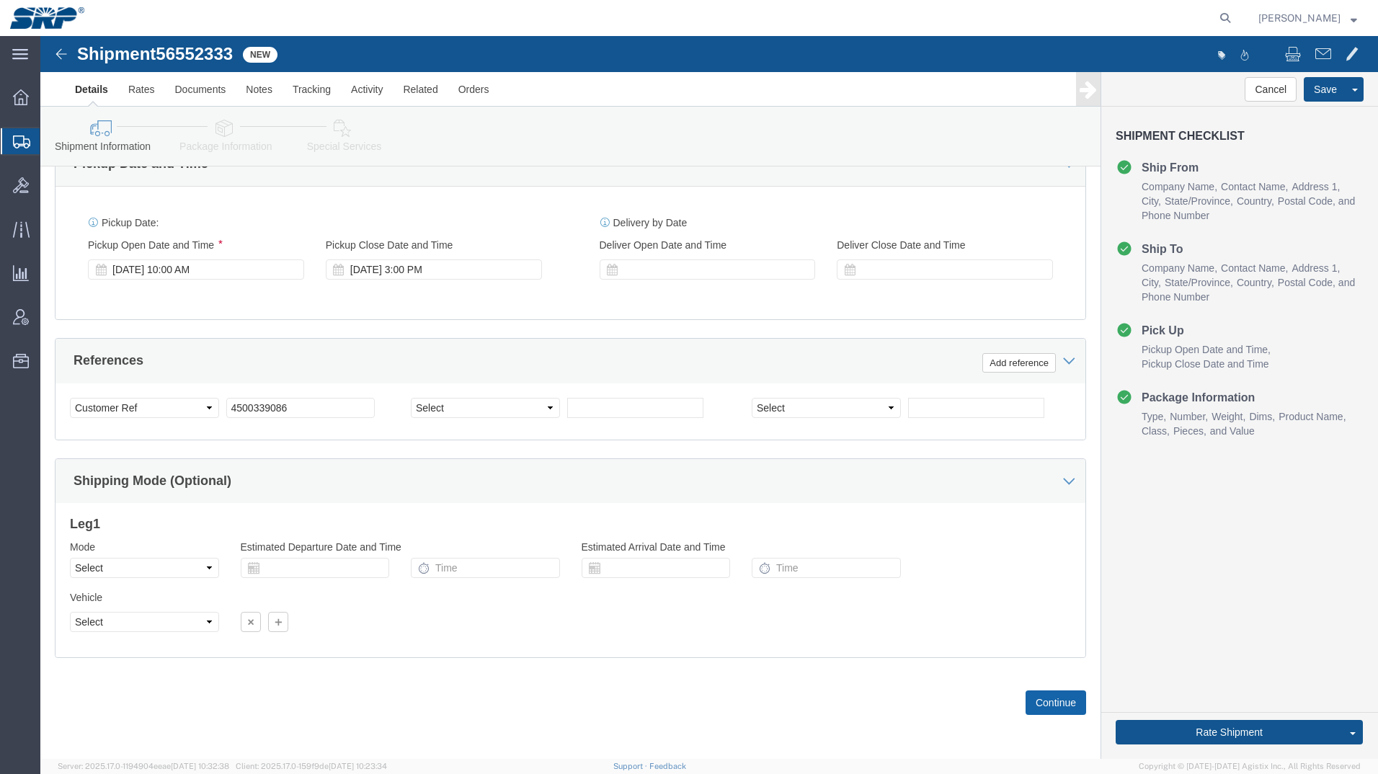
type input "Warehouse"
click button "Continue"
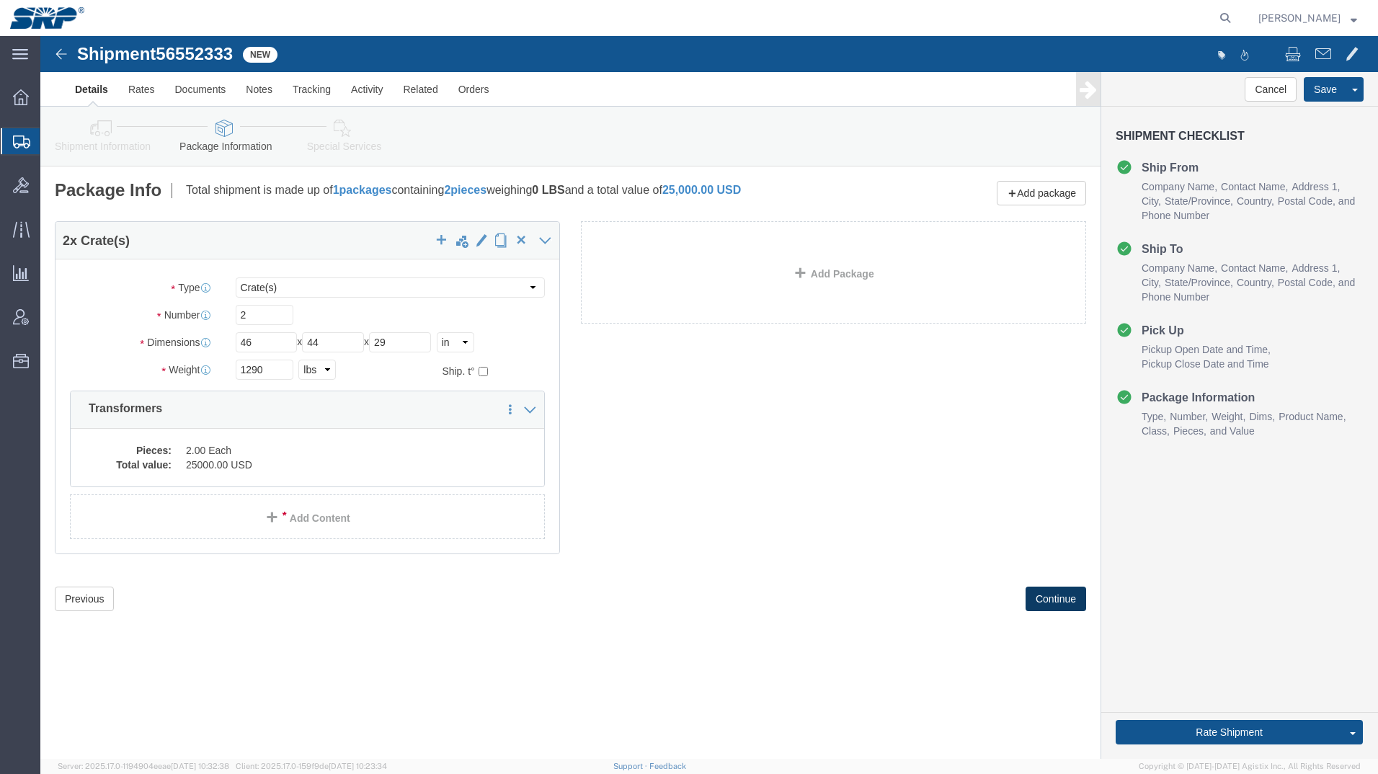
scroll to position [0, 0]
click button "Rate Shipment"
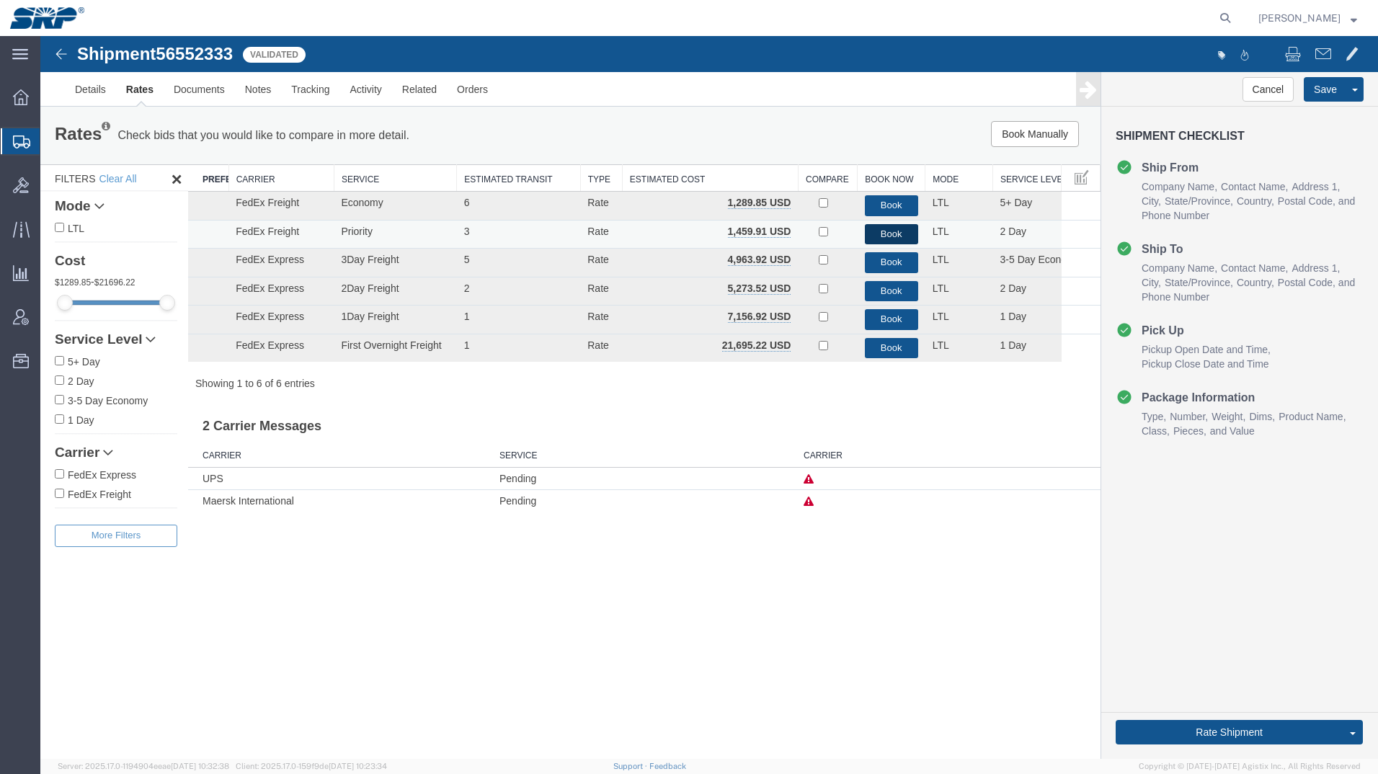
click at [891, 233] on button "Book" at bounding box center [891, 234] width 53 height 21
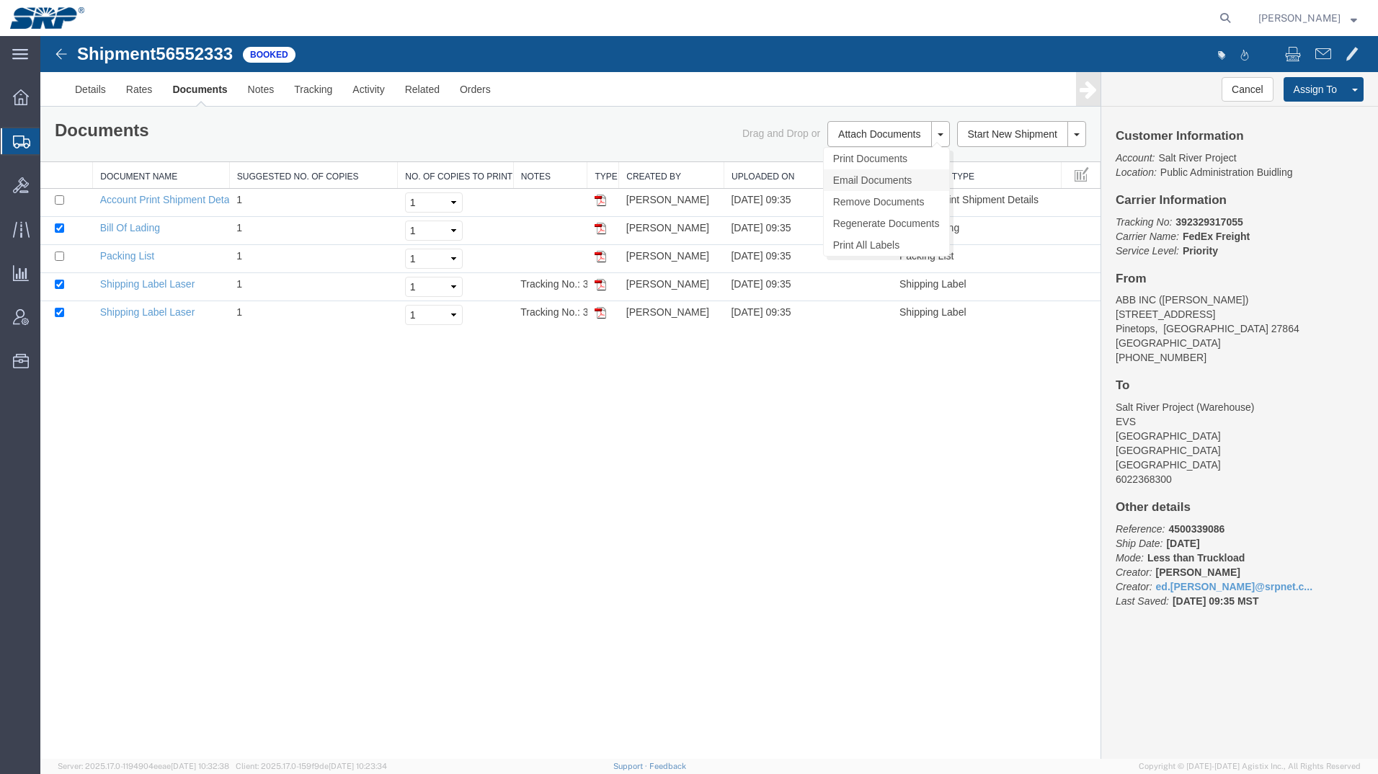
click at [853, 179] on link "Email Documents" at bounding box center [886, 180] width 125 height 22
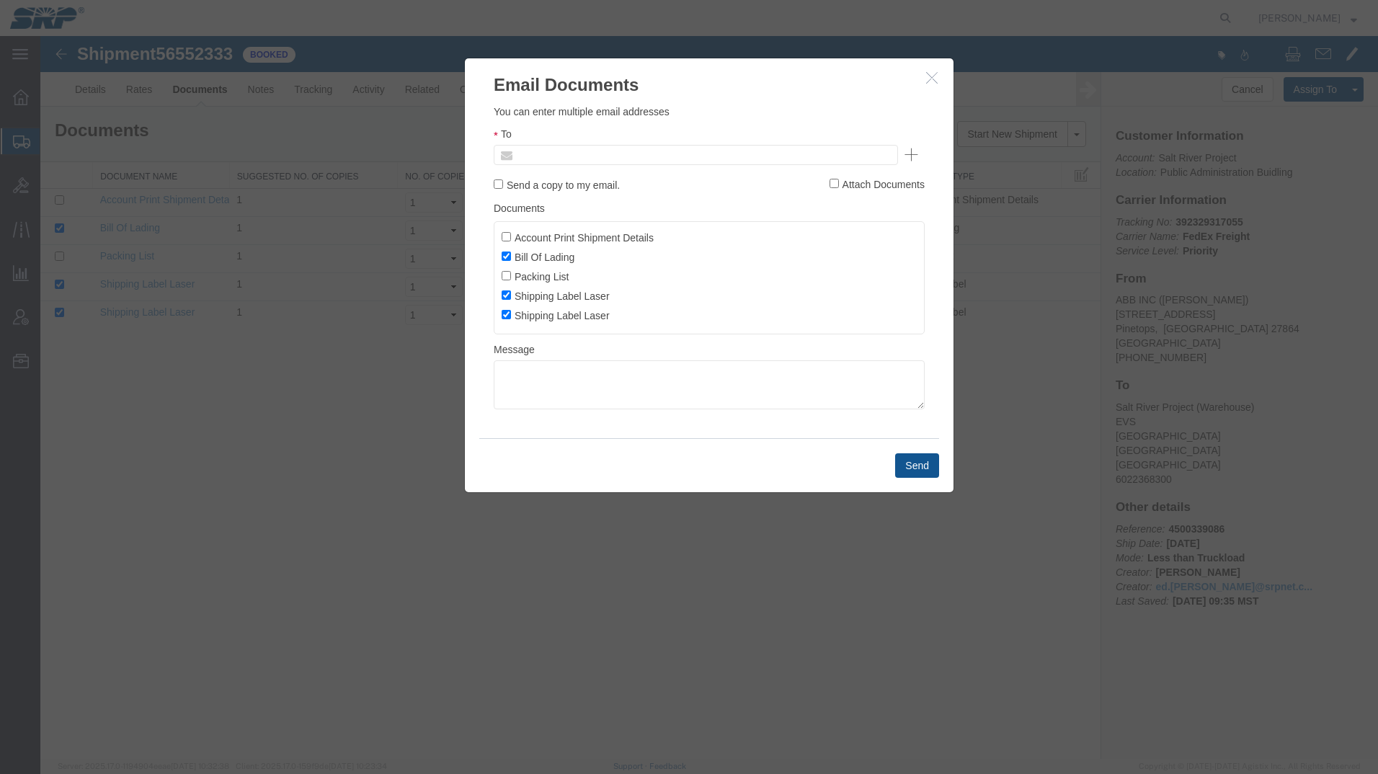
click at [590, 159] on input "text" at bounding box center [598, 155] width 169 height 19
type input "ed.s"
click at [913, 469] on button "Send" at bounding box center [917, 465] width 44 height 25
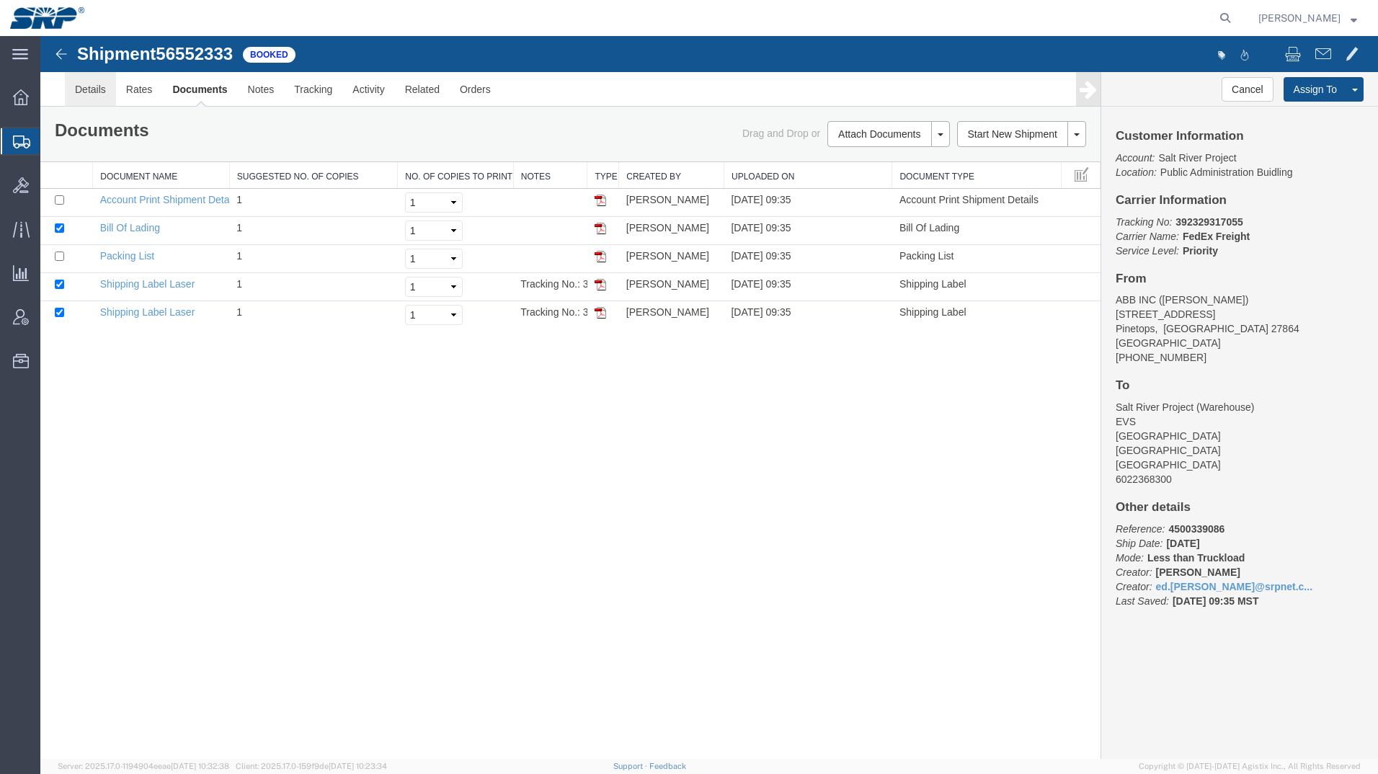
click at [79, 93] on link "Details" at bounding box center [90, 89] width 51 height 35
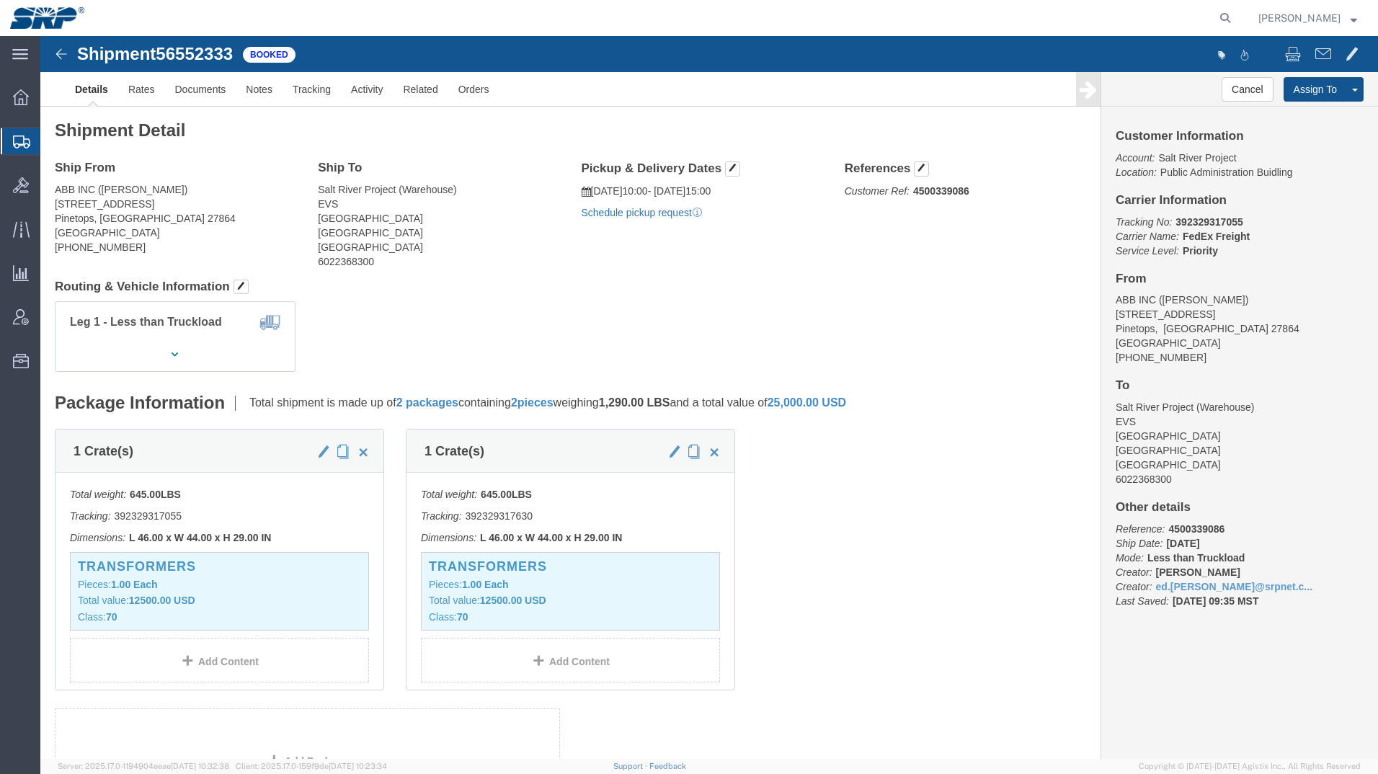
click link "Schedule pickup request"
click at [14, 134] on svg-icon at bounding box center [21, 141] width 17 height 14
